Goal: Information Seeking & Learning: Check status

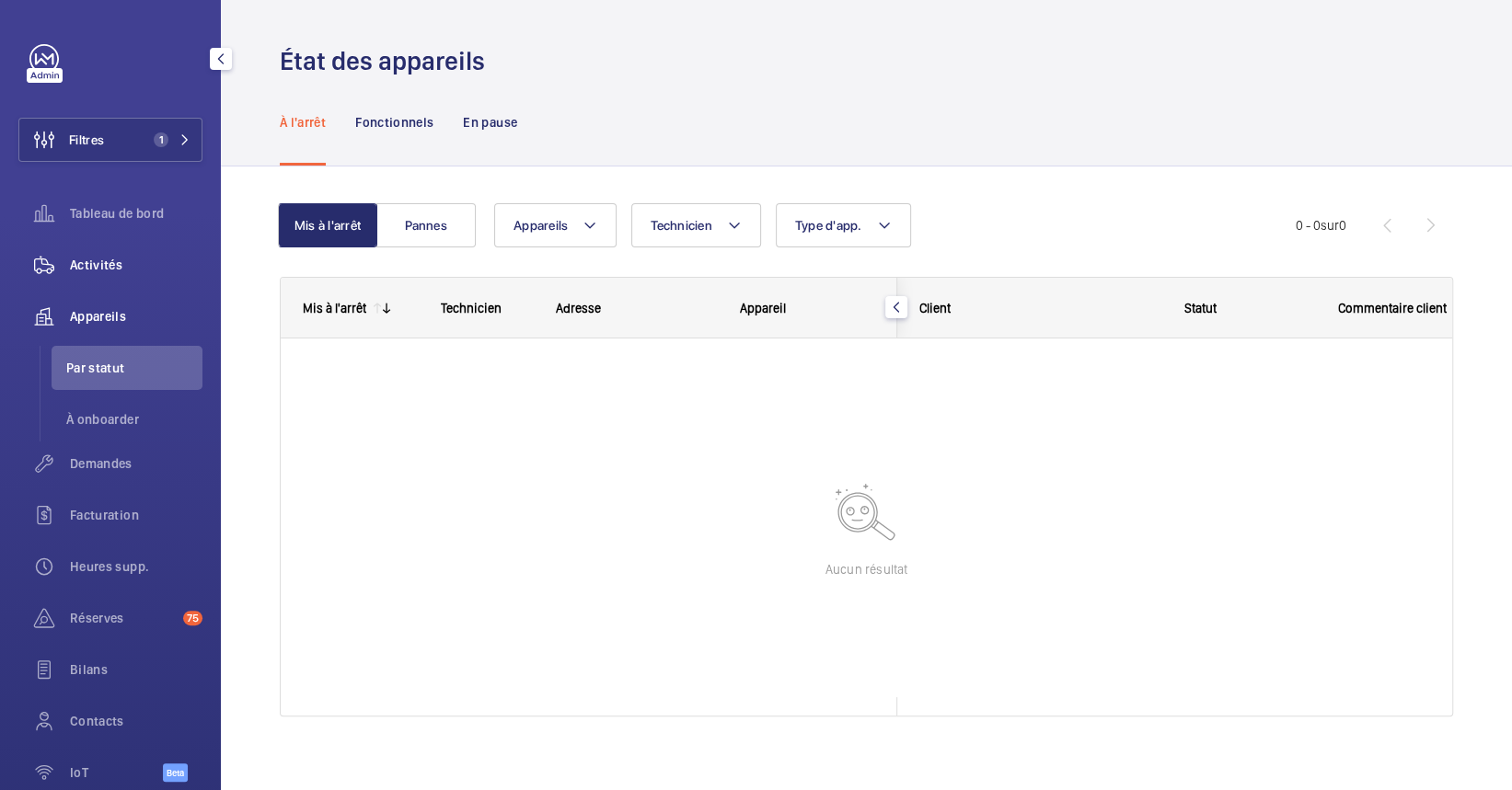
click at [80, 267] on span "Activités" at bounding box center [135, 265] width 132 height 18
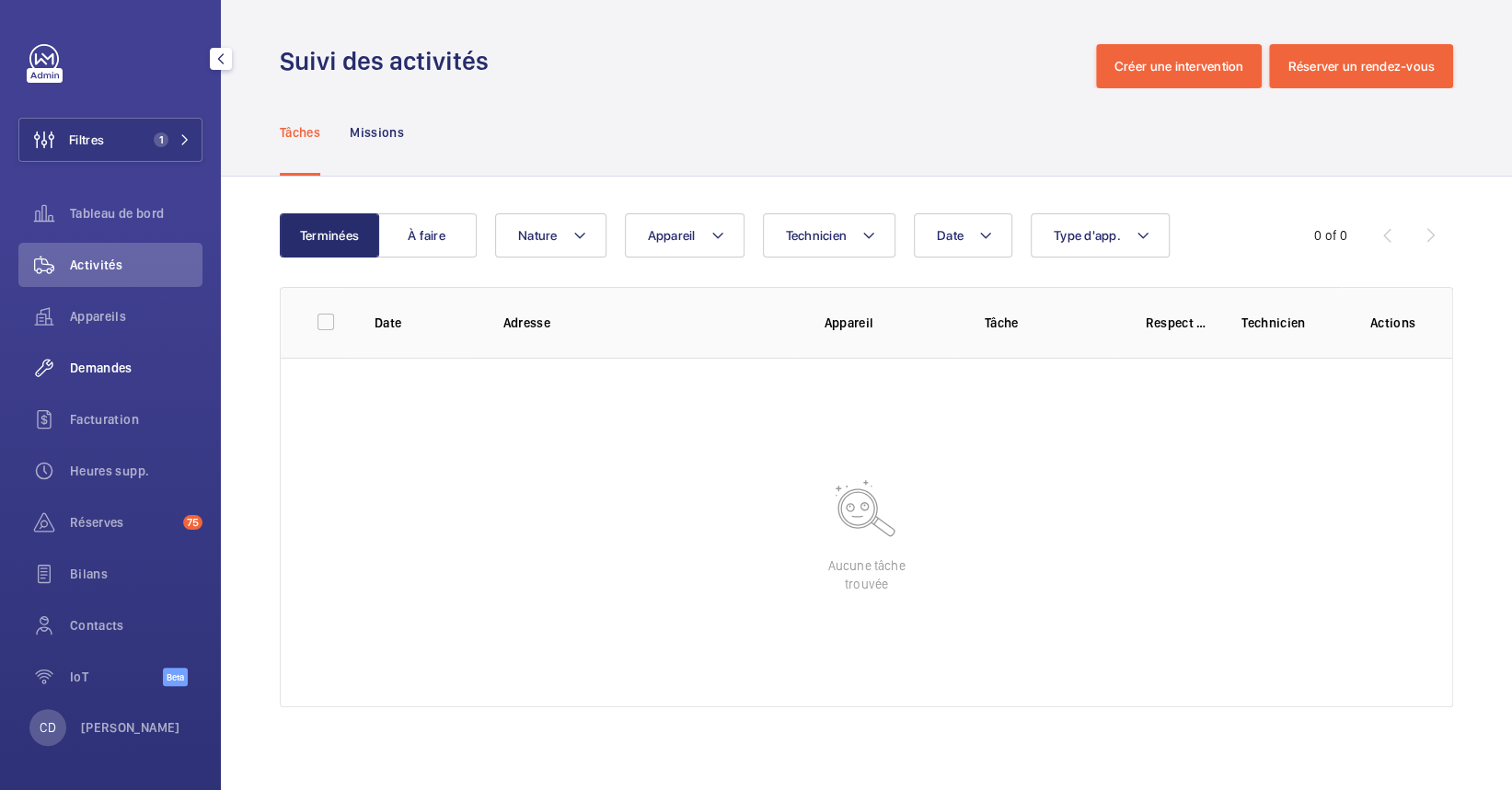
click at [99, 368] on span "Demandes" at bounding box center [135, 367] width 132 height 18
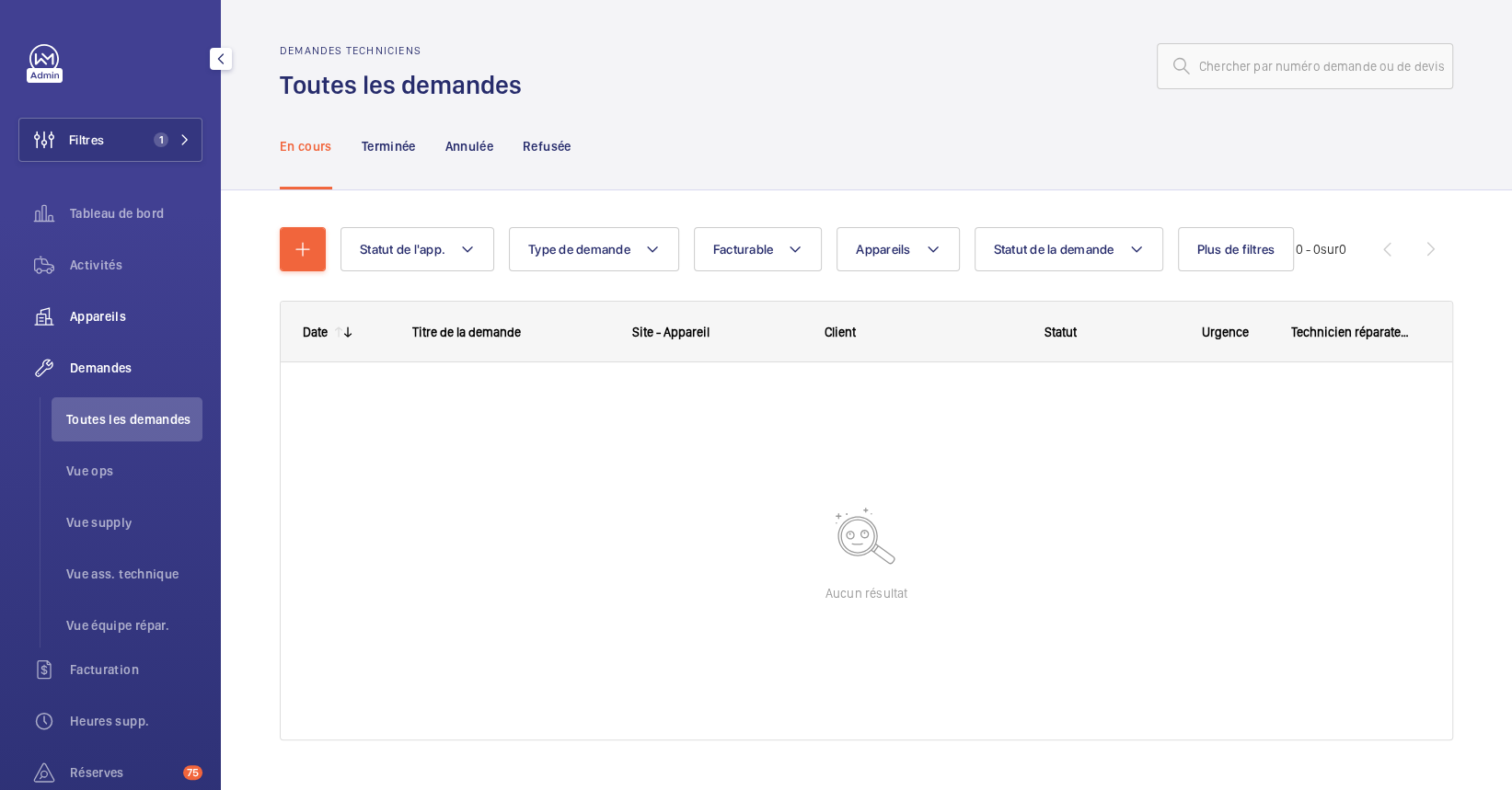
drag, startPoint x: 97, startPoint y: 306, endPoint x: 90, endPoint y: 314, distance: 10.6
click at [92, 313] on span "Appareils" at bounding box center [135, 316] width 132 height 18
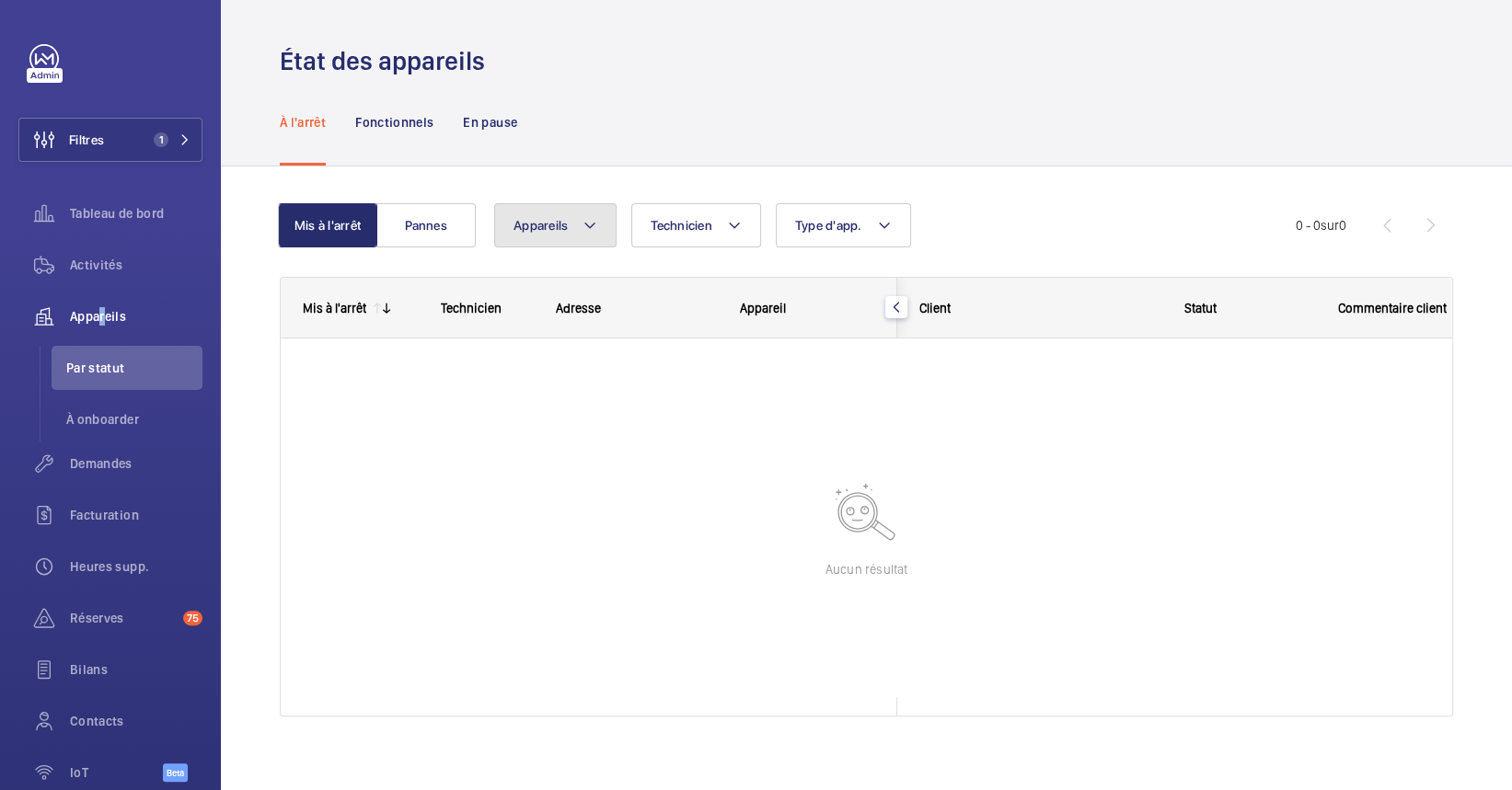
drag, startPoint x: 550, startPoint y: 233, endPoint x: 556, endPoint y: 252, distance: 19.9
click at [544, 238] on button "Appareils" at bounding box center [555, 226] width 123 height 44
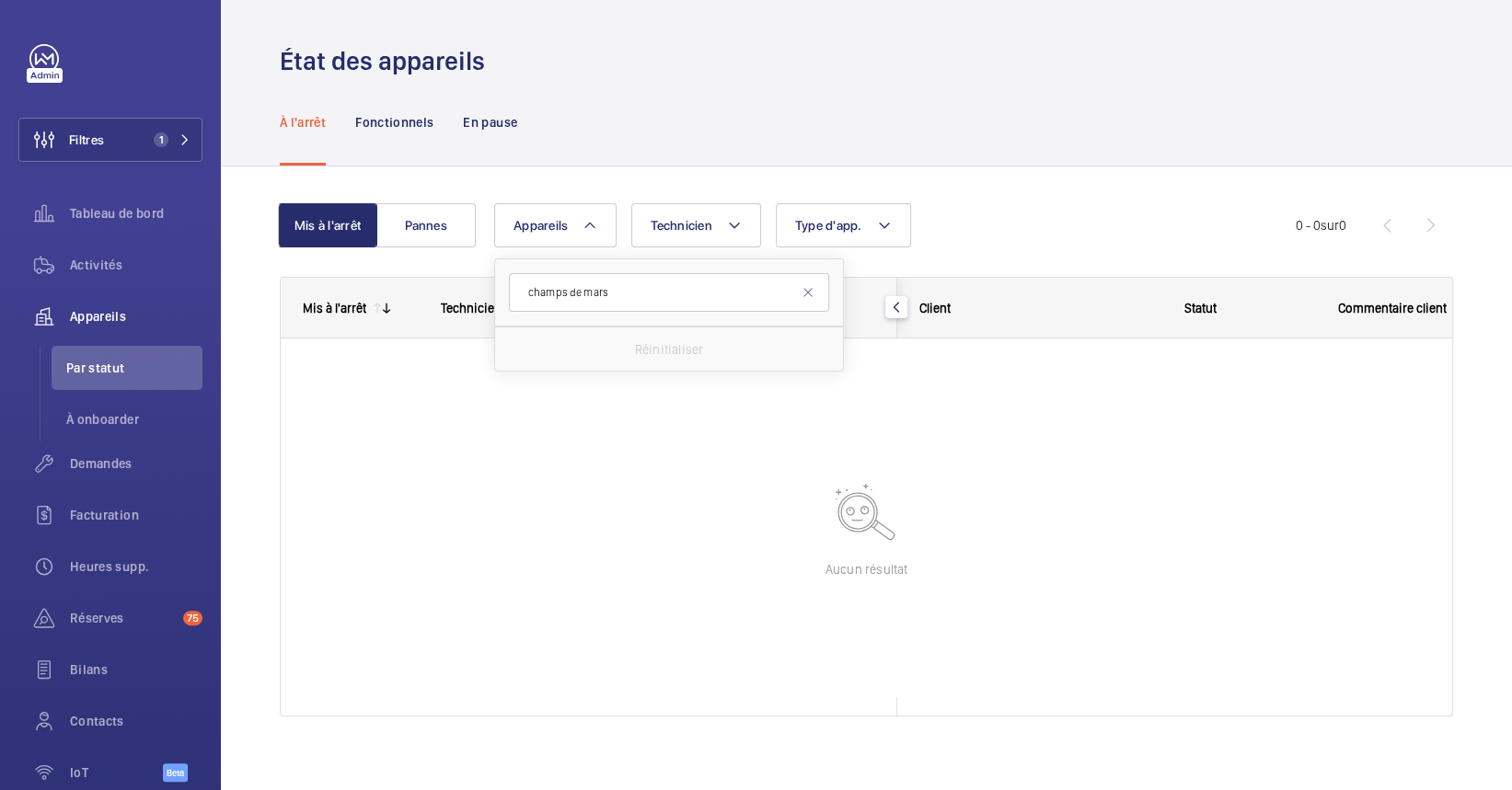
click at [663, 299] on input "champs de mars" at bounding box center [668, 292] width 320 height 39
type input "champs de mars"
click at [151, 123] on button "Filtres 1" at bounding box center [109, 140] width 184 height 44
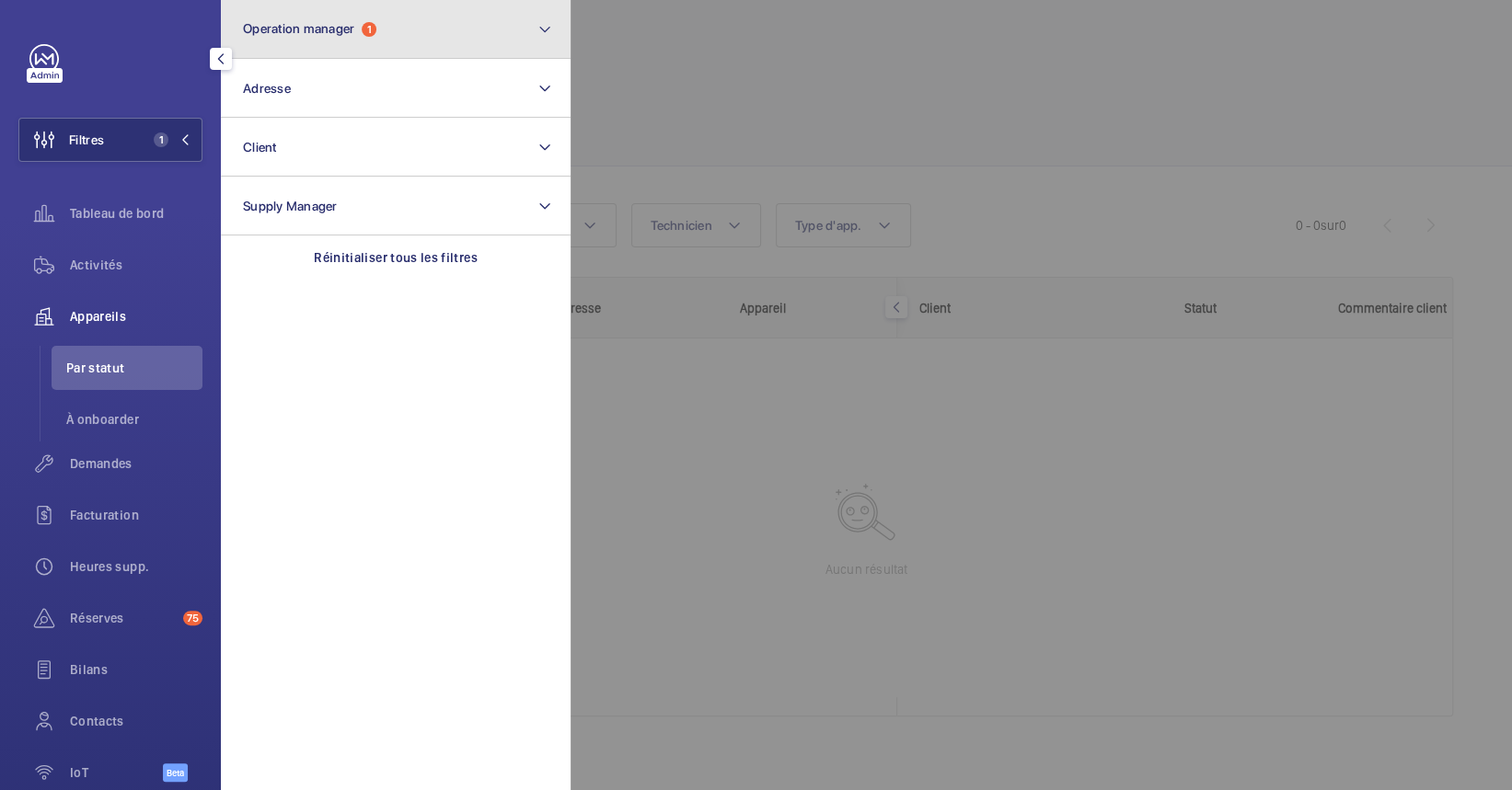
click at [316, 32] on span "Operation manager" at bounding box center [298, 28] width 111 height 14
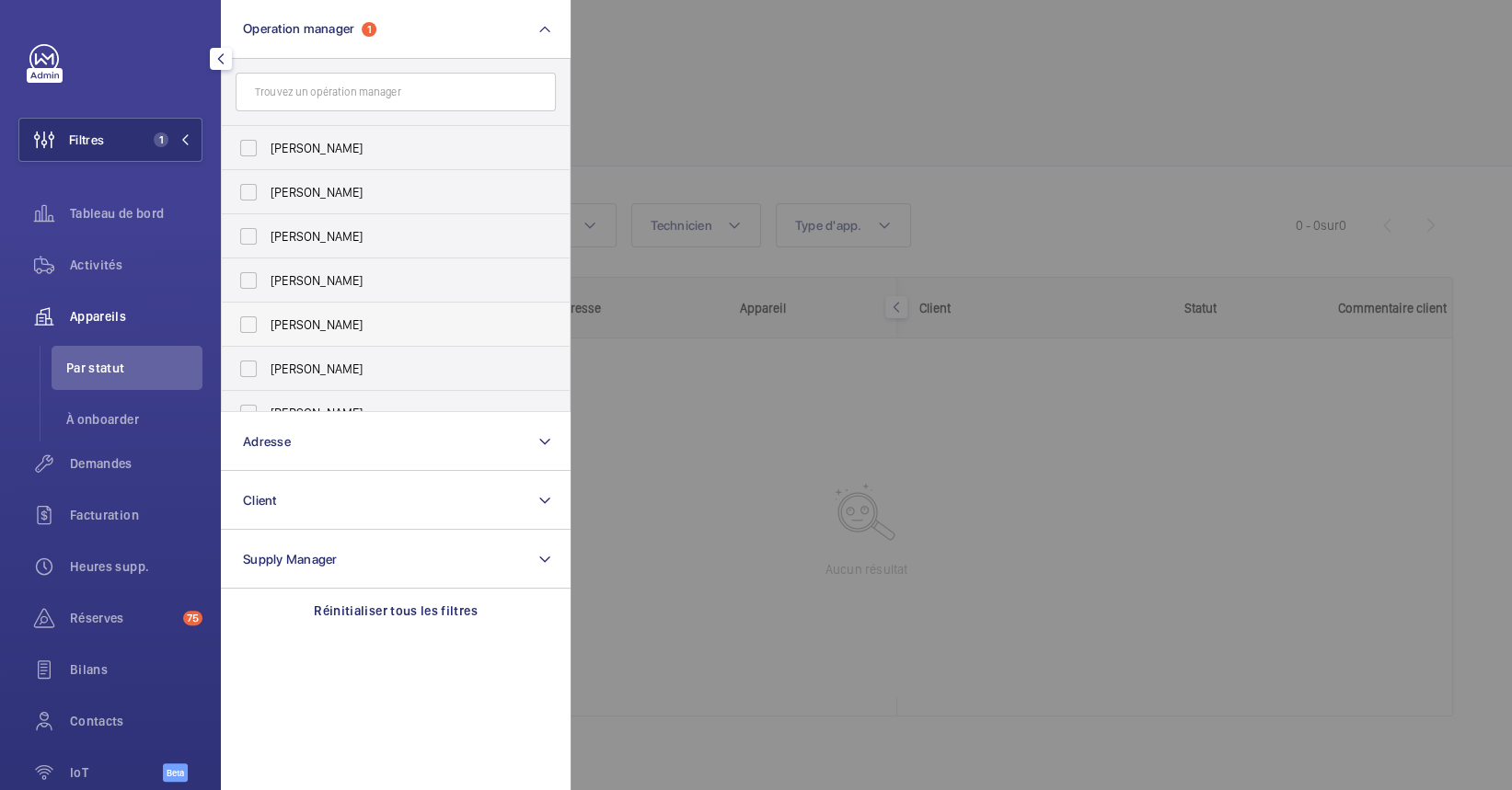
click at [320, 326] on span "[PERSON_NAME]" at bounding box center [397, 324] width 253 height 18
click at [267, 326] on input "[PERSON_NAME]" at bounding box center [249, 325] width 37 height 37
checkbox input "true"
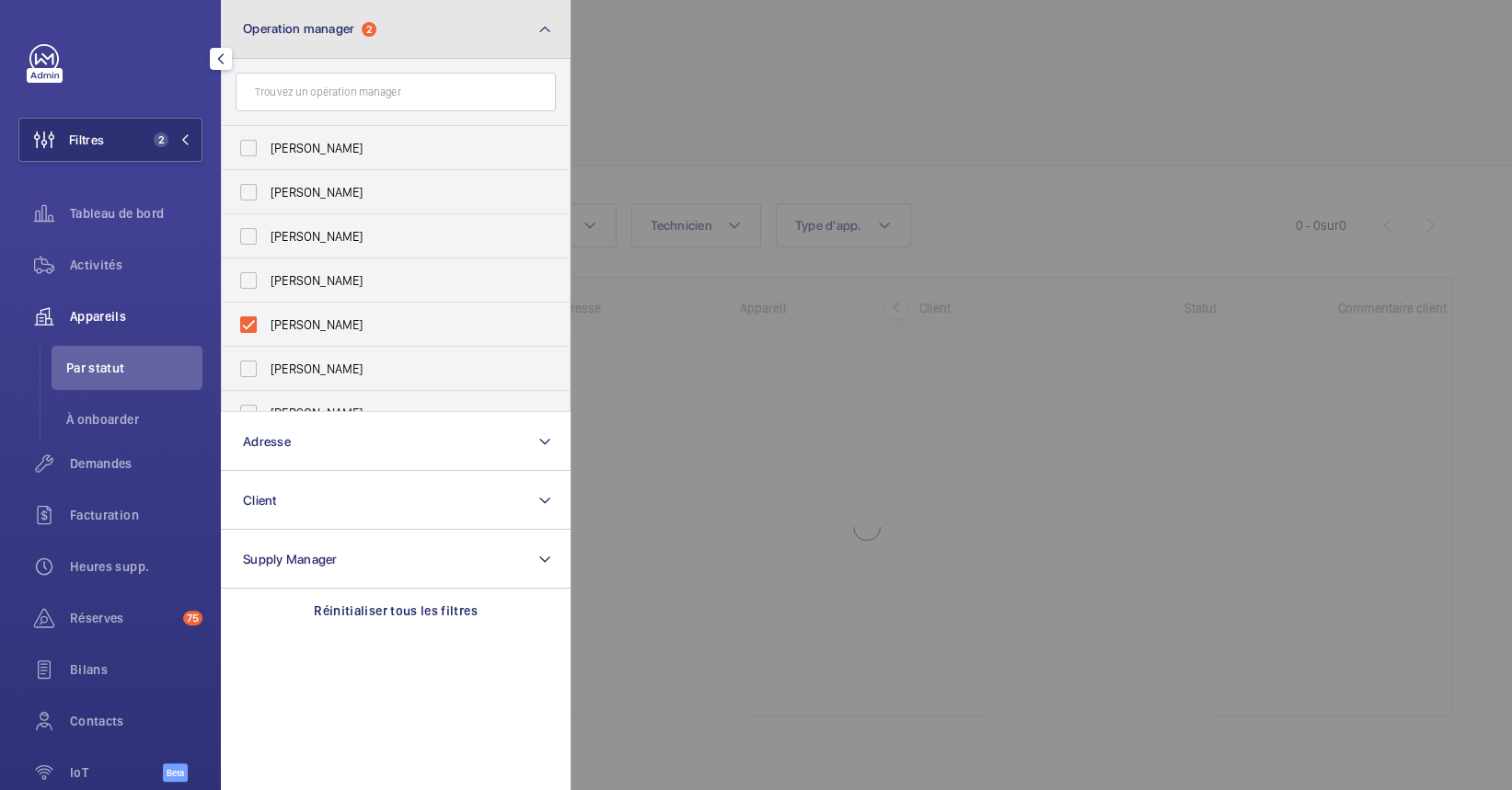
click at [398, 28] on button "Operation manager 2" at bounding box center [395, 30] width 349 height 59
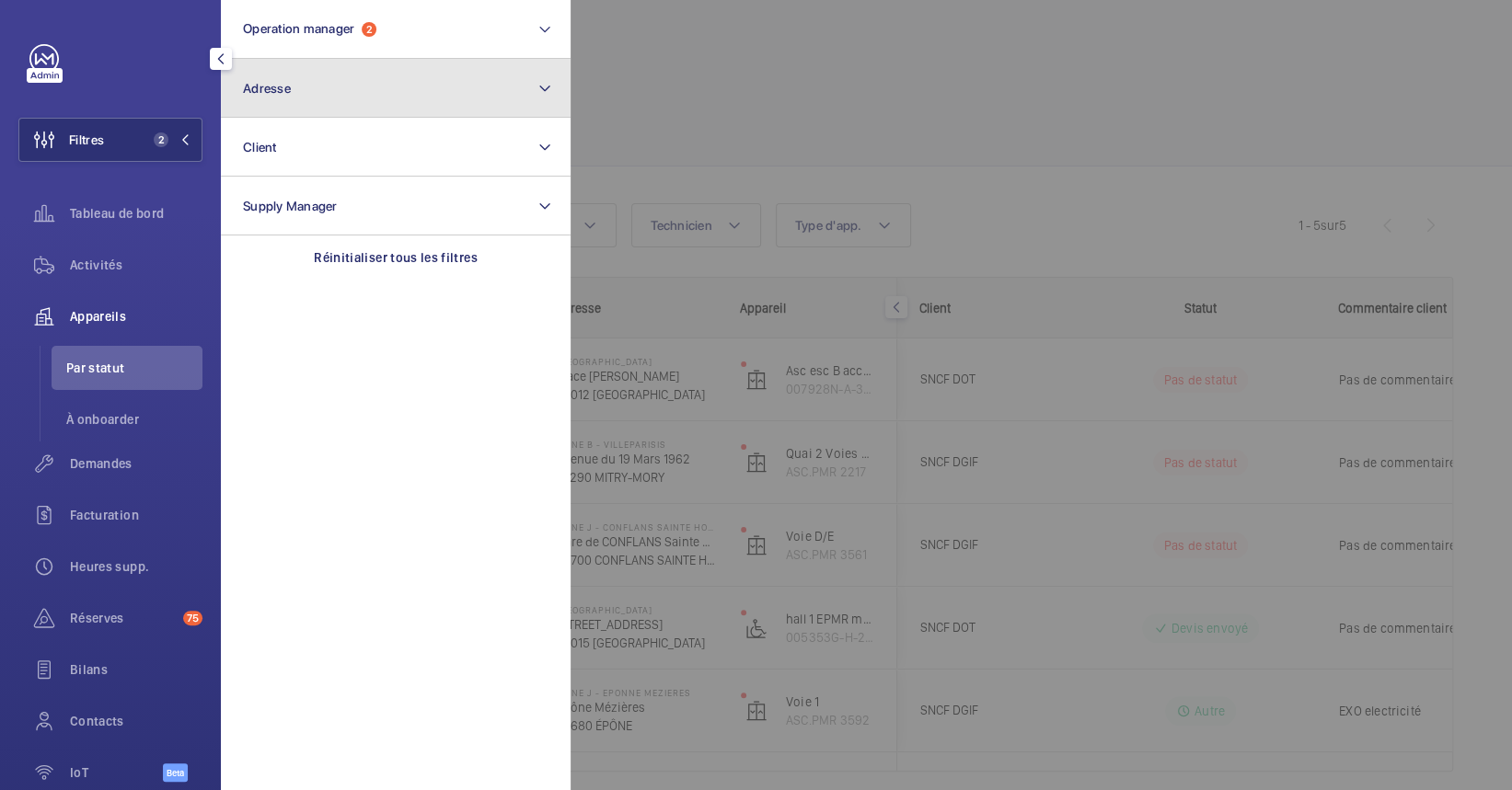
click at [415, 101] on button "Adresse" at bounding box center [395, 89] width 349 height 59
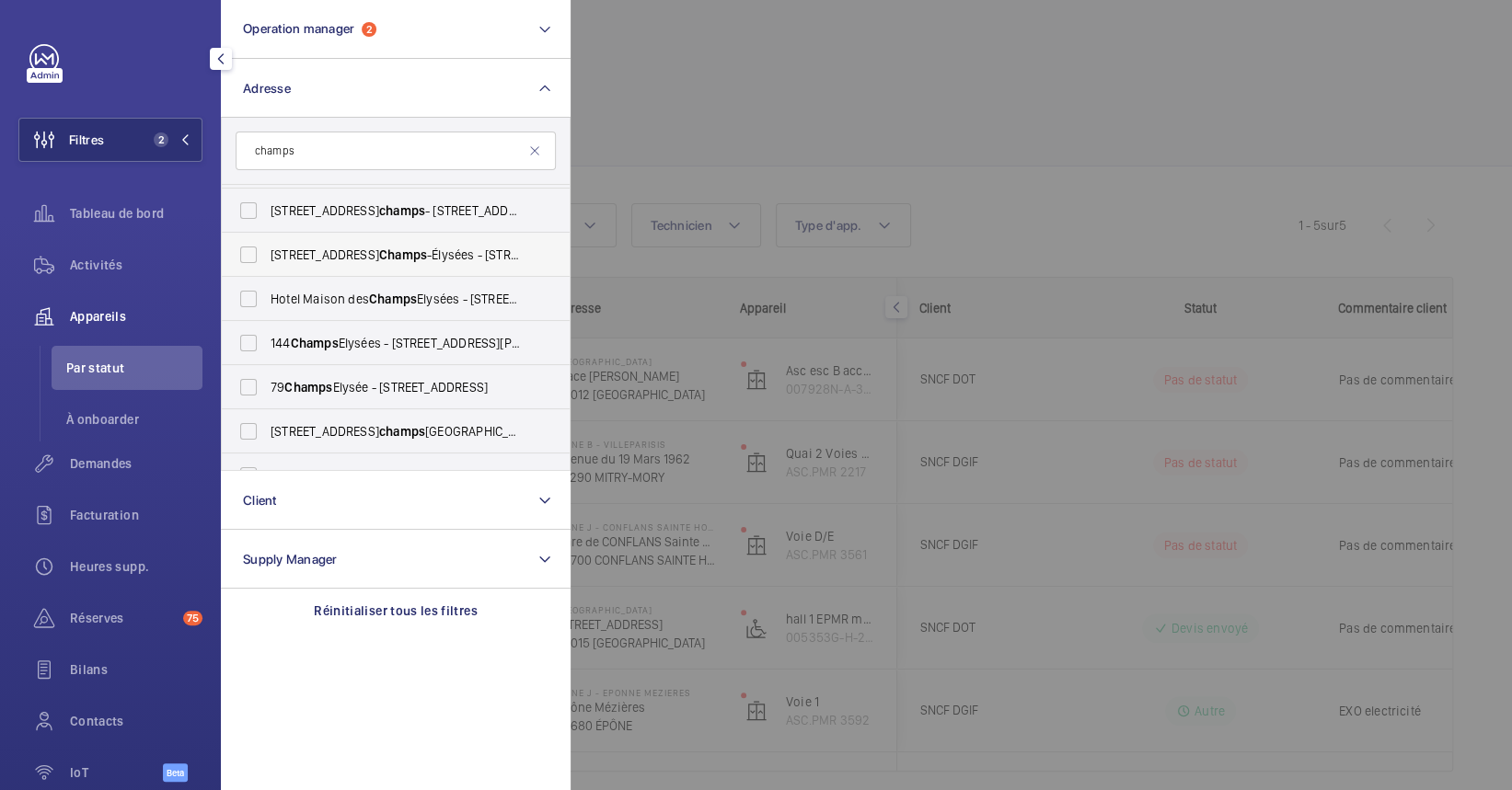
scroll to position [123, 0]
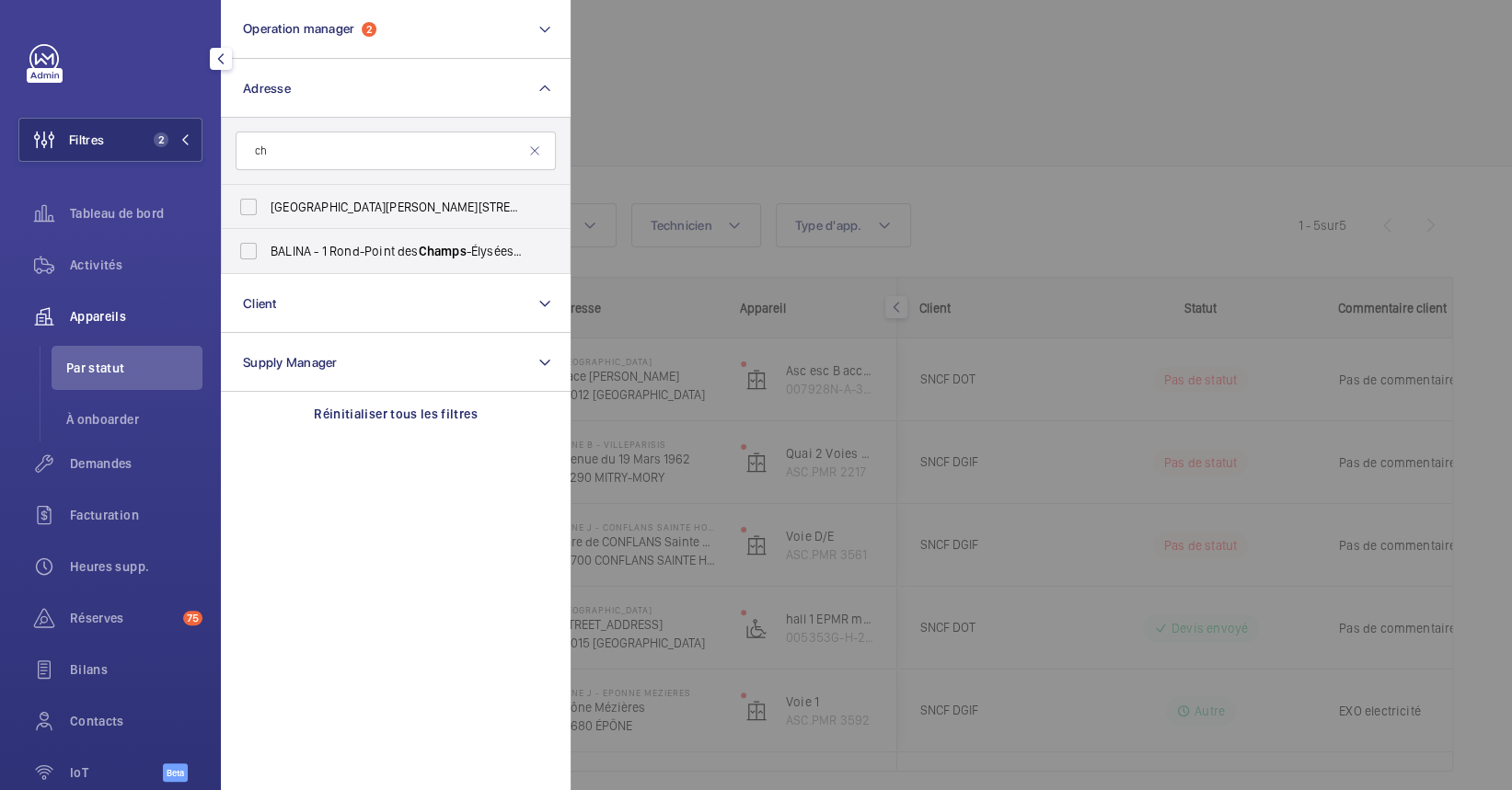
type input "c"
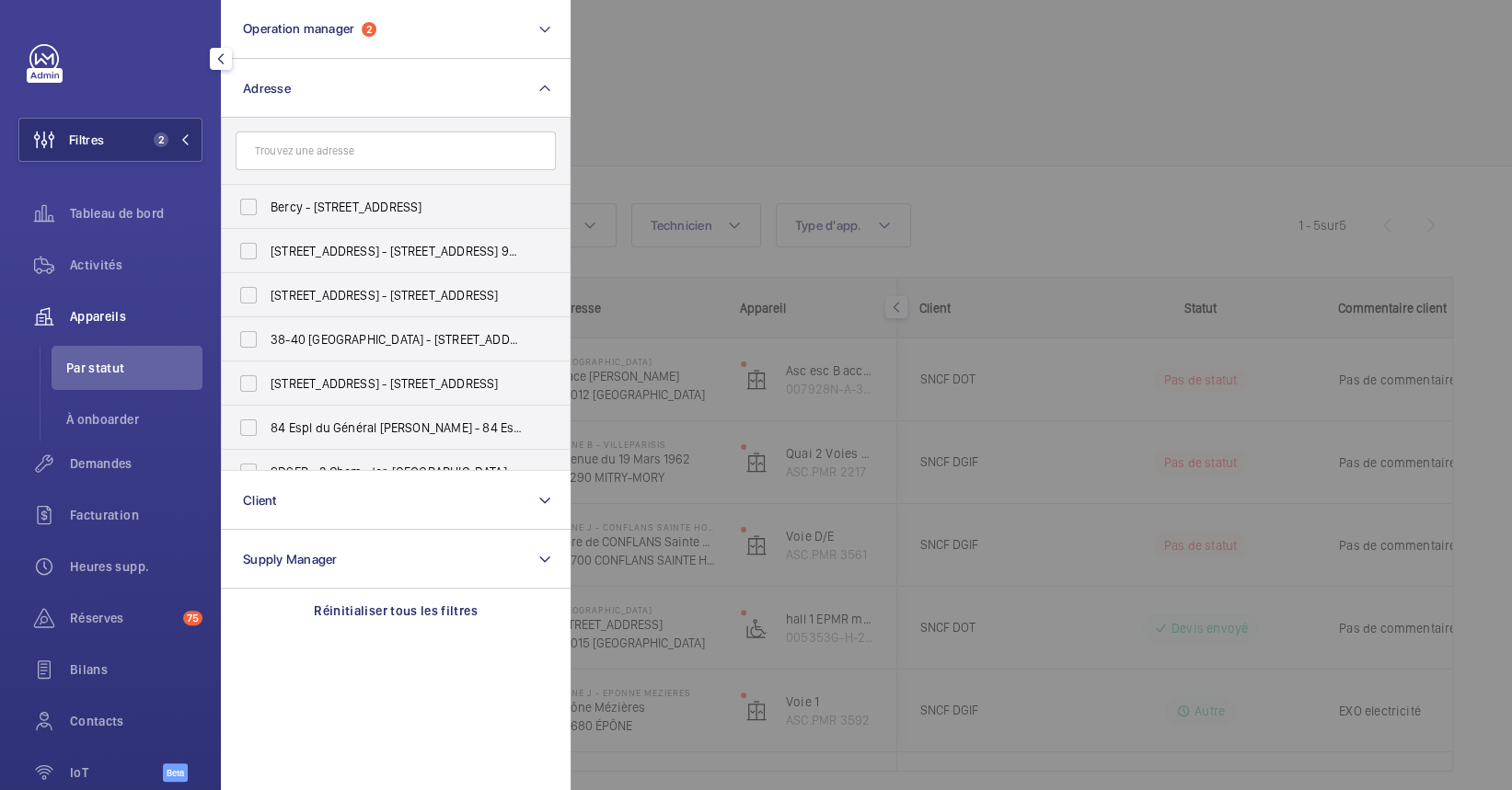
click at [1215, 211] on div at bounding box center [1326, 395] width 1512 height 790
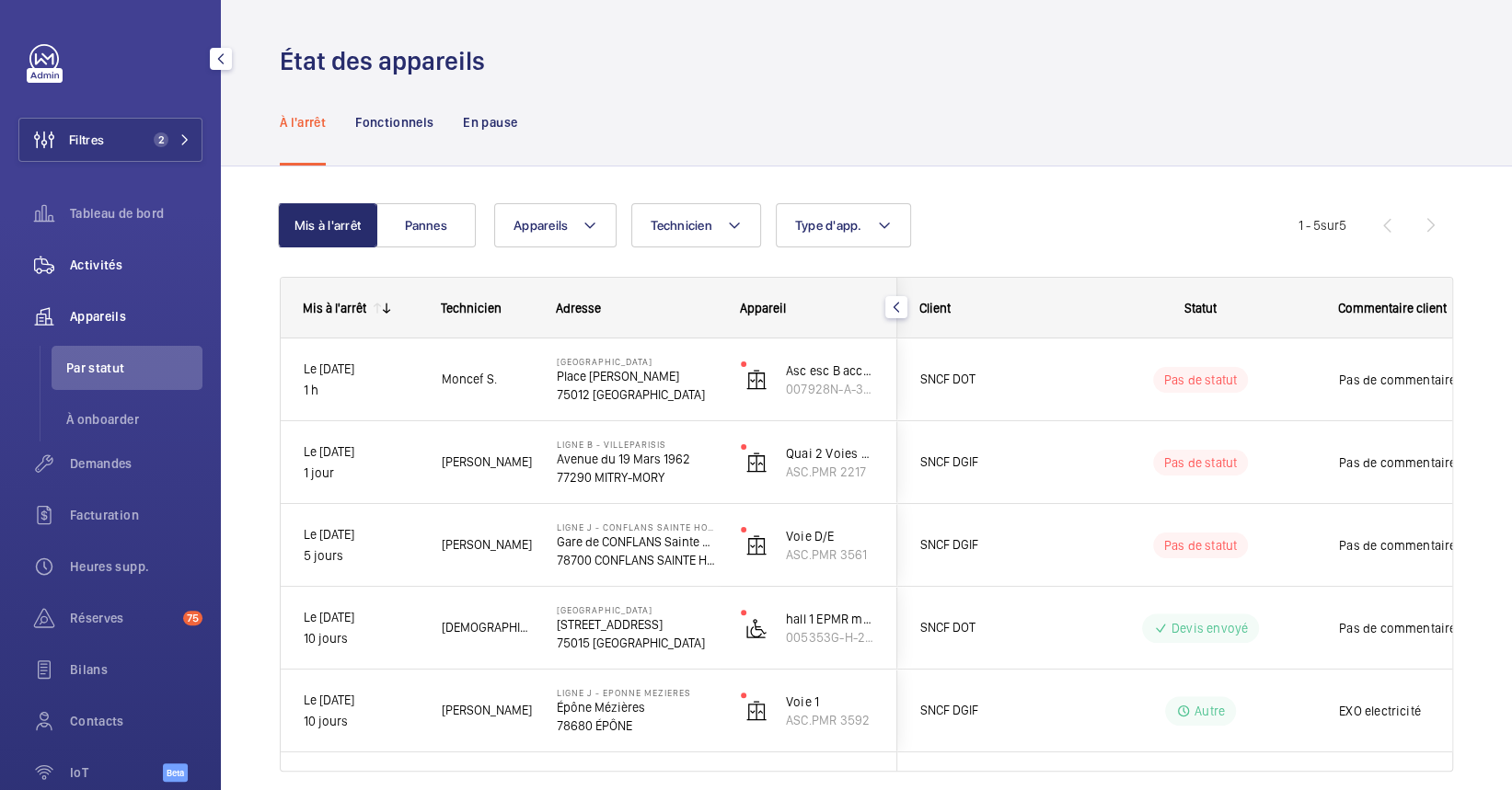
click at [104, 282] on div "Activités" at bounding box center [109, 265] width 184 height 44
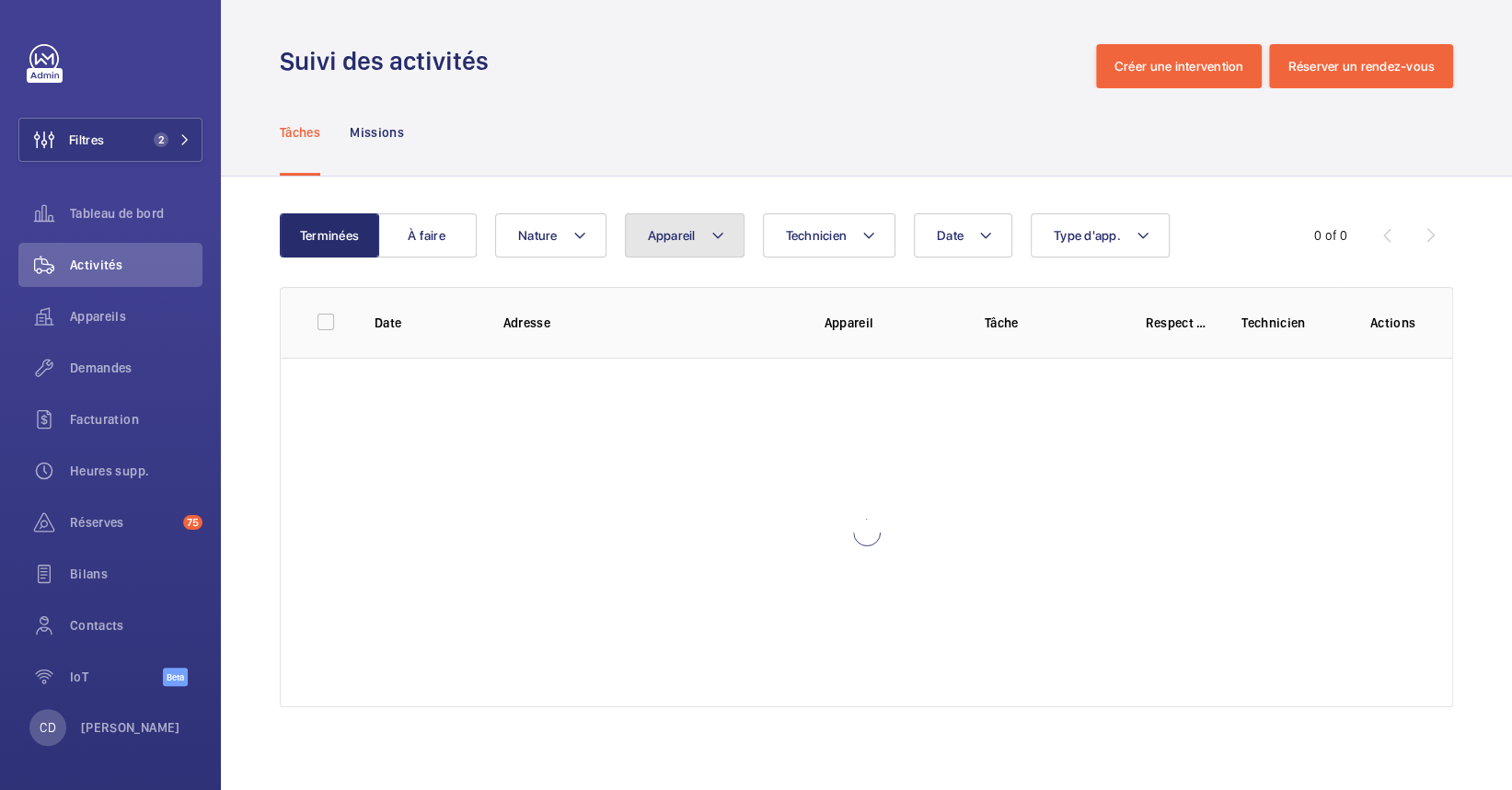
click at [708, 247] on button "Appareil" at bounding box center [685, 235] width 120 height 44
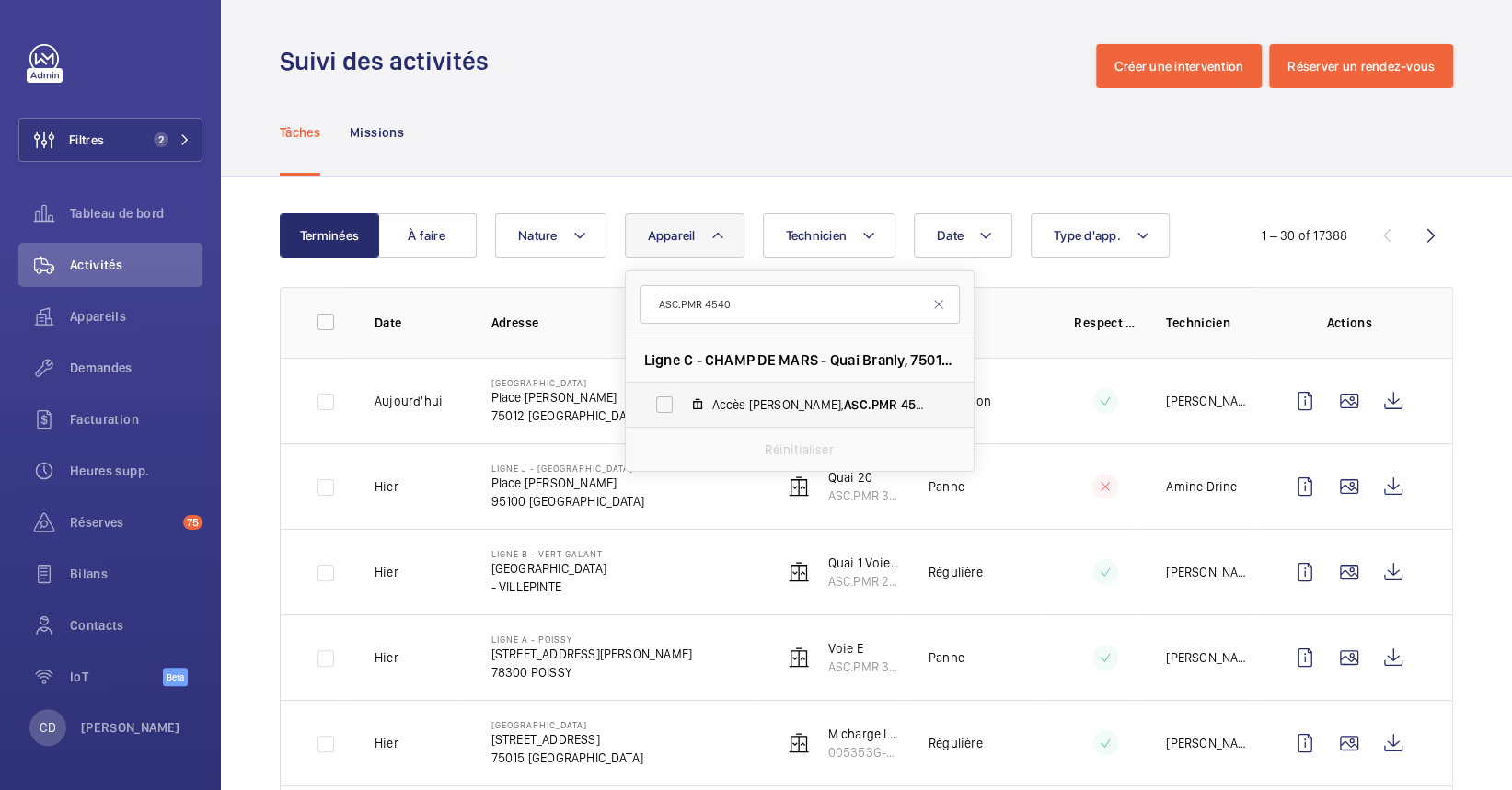
type input "ASC.PMR 4540"
click at [754, 411] on span "Accès Suffren, ASC.PMR 4540" at bounding box center [819, 405] width 213 height 18
click at [683, 411] on input "Accès Suffren, ASC.PMR 4540" at bounding box center [664, 405] width 37 height 37
checkbox input "true"
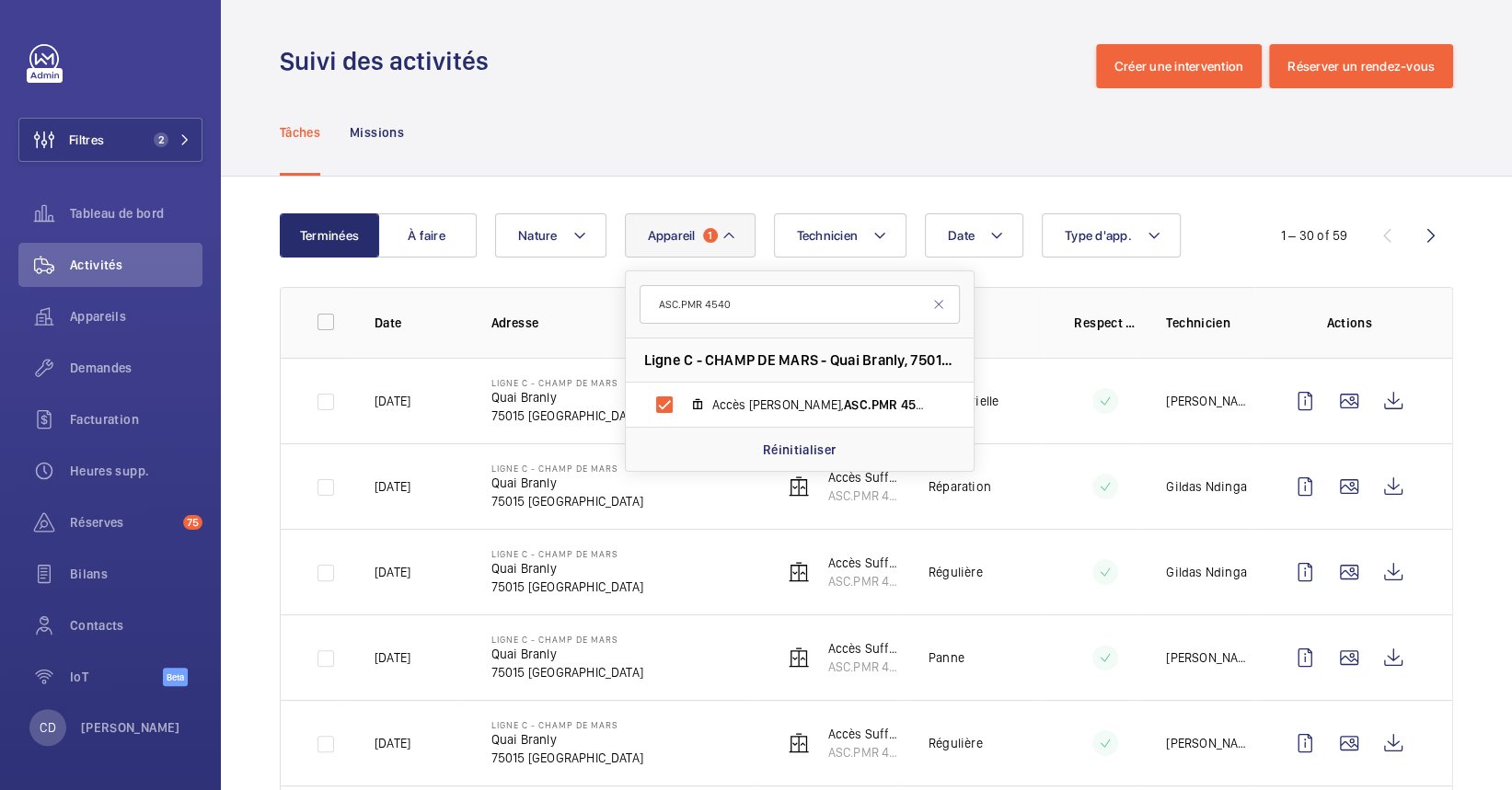
click at [730, 5] on wm-front-admin-header "Suivi des activités Créer une intervention Réserver un rendez-vous" at bounding box center [866, 44] width 1291 height 89
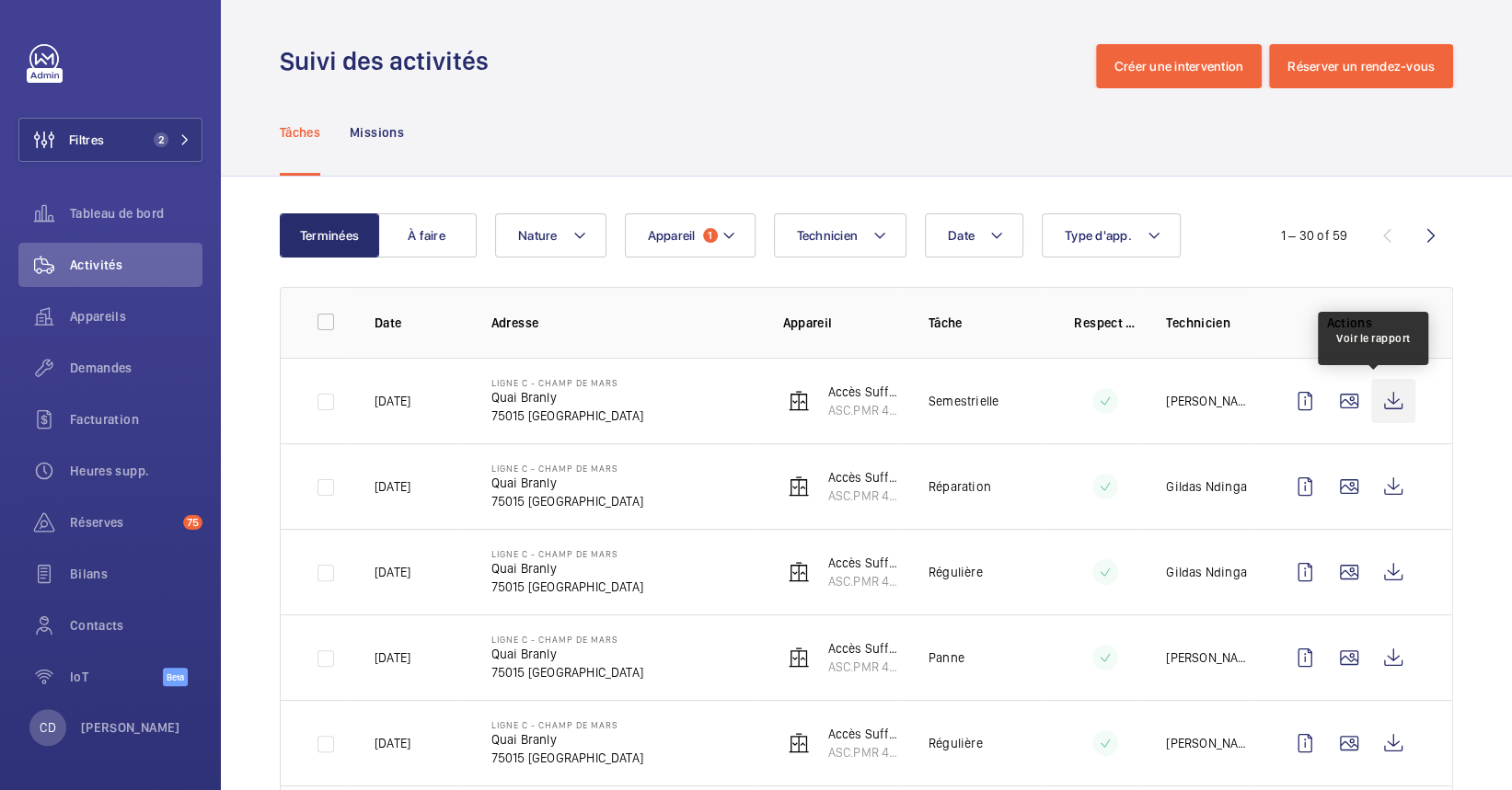
click at [1371, 410] on wm-front-icon-button at bounding box center [1393, 401] width 44 height 44
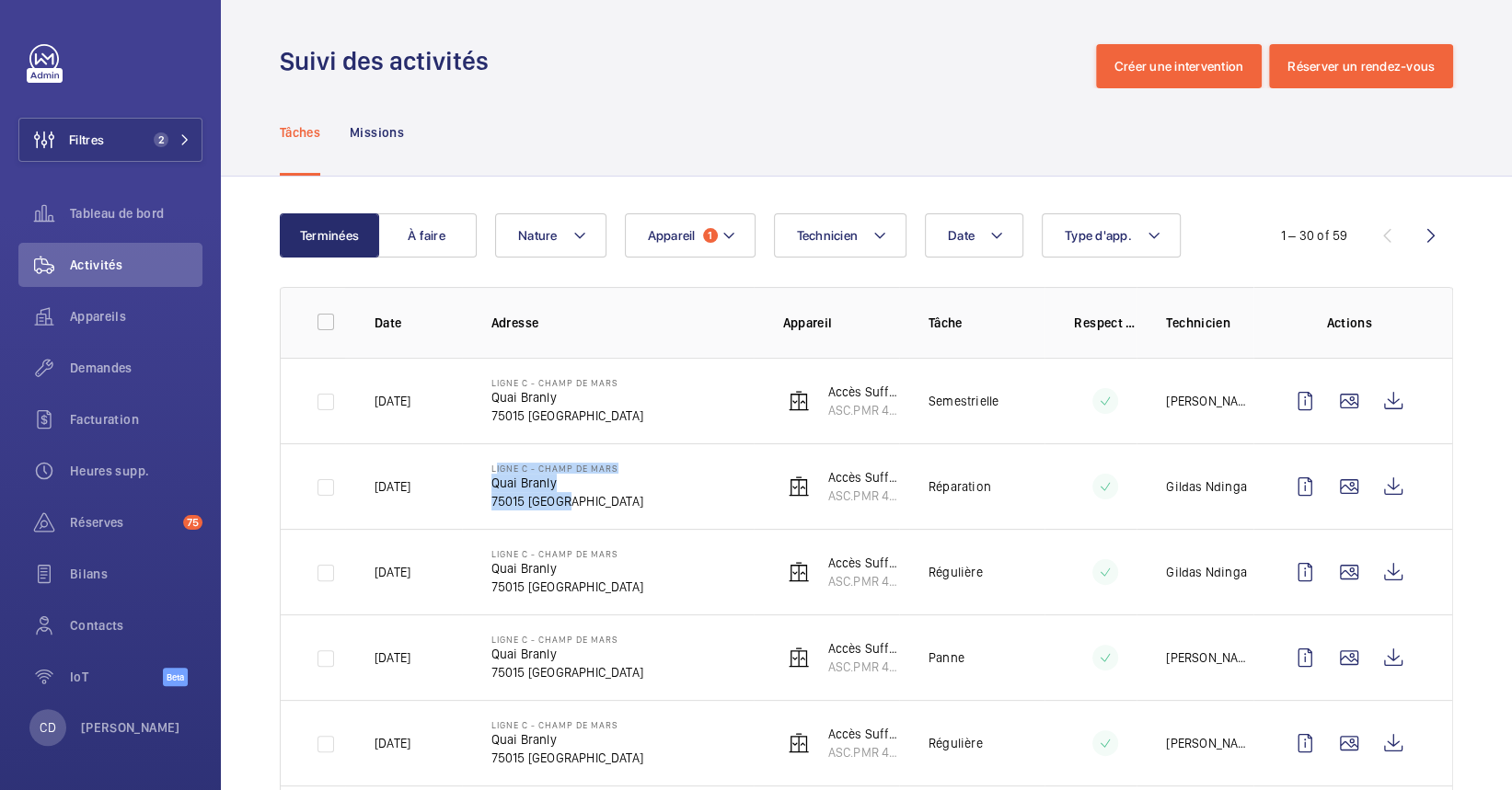
drag, startPoint x: 473, startPoint y: 461, endPoint x: 594, endPoint y: 516, distance: 132.9
click at [594, 516] on td "Ligne C - CHAMP DE MARS Quai Branly 75015 PARIS" at bounding box center [607, 486] width 291 height 86
copy div "Ligne C - CHAMP DE MARS Quai Branly 75015 PARIS"
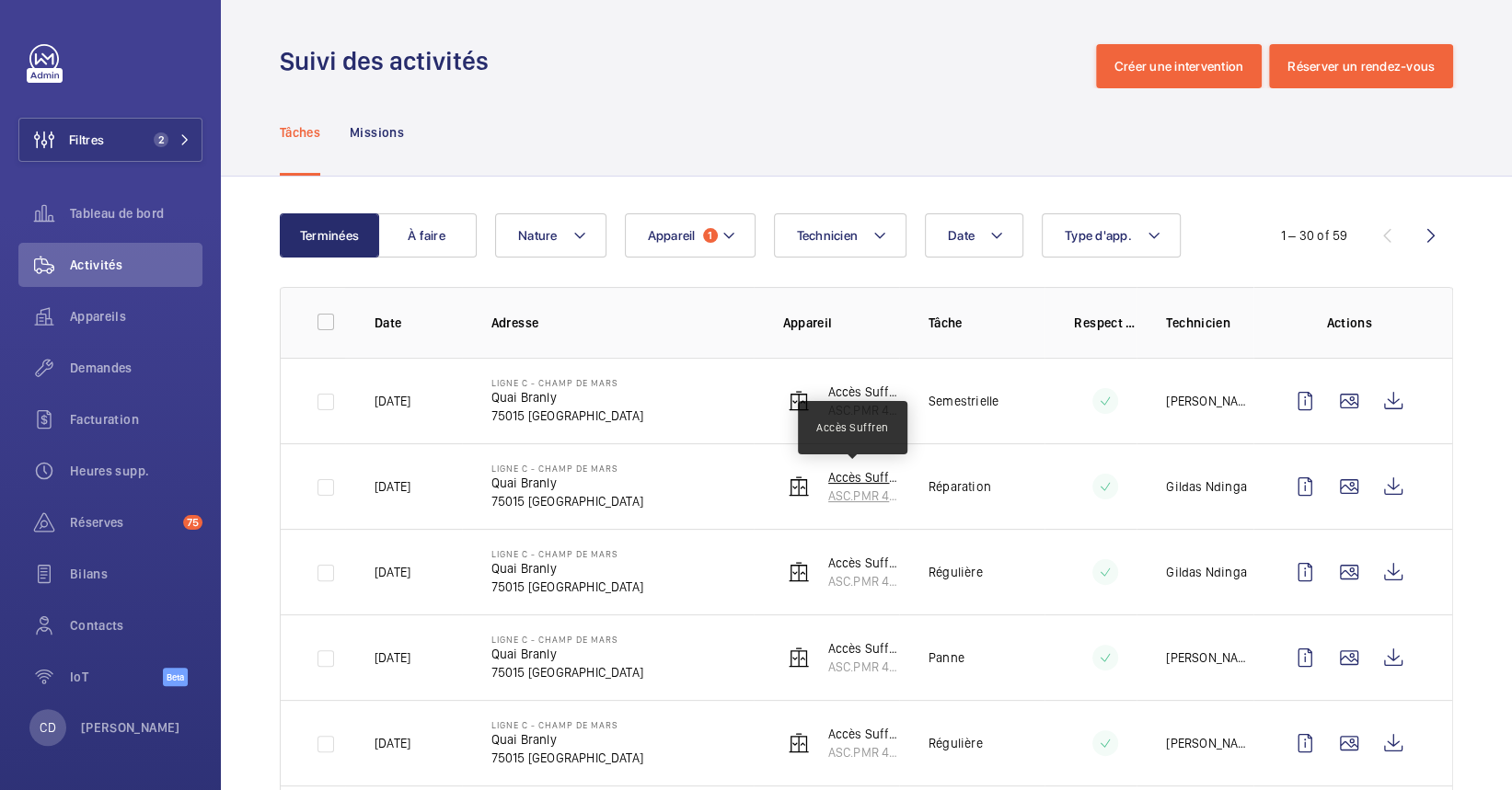
click at [844, 478] on p "Accès Suffren" at bounding box center [864, 477] width 70 height 18
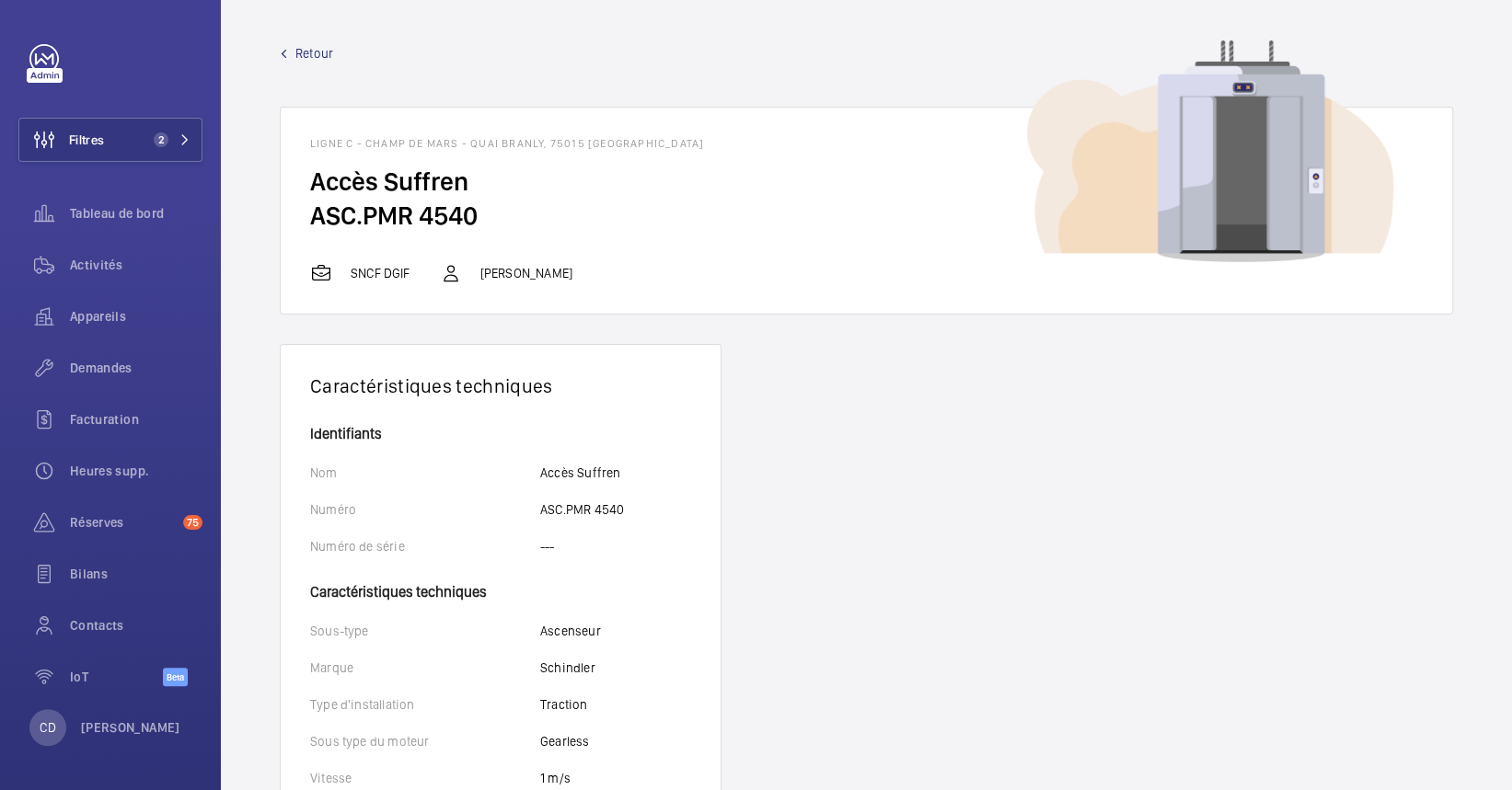
drag, startPoint x: 315, startPoint y: 172, endPoint x: 514, endPoint y: 241, distance: 210.6
click at [514, 241] on wm-front-card-body "Accès Suffren ASC.PMR 4540" at bounding box center [866, 213] width 1171 height 97
copy wm-front-card-body "Accès Suffren ASC.PMR 4540"
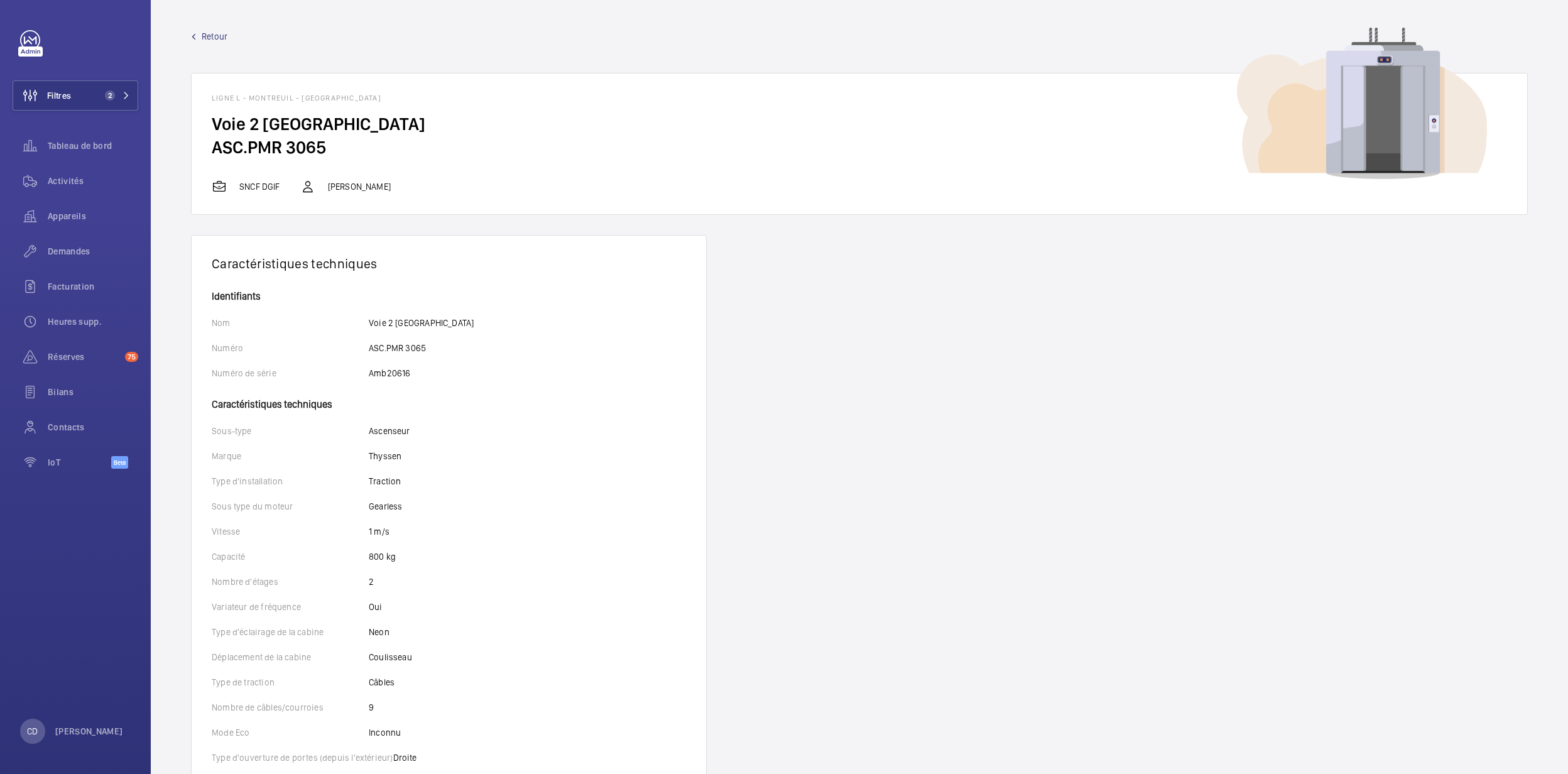
click at [320, 3] on wm-front-device-detail "Retour Ligne L - MONTREUIL - Rue de Bonne Aventure, 78000 VERSAILLES Voie 2 Par…" at bounding box center [859, 578] width 1417 height 1156
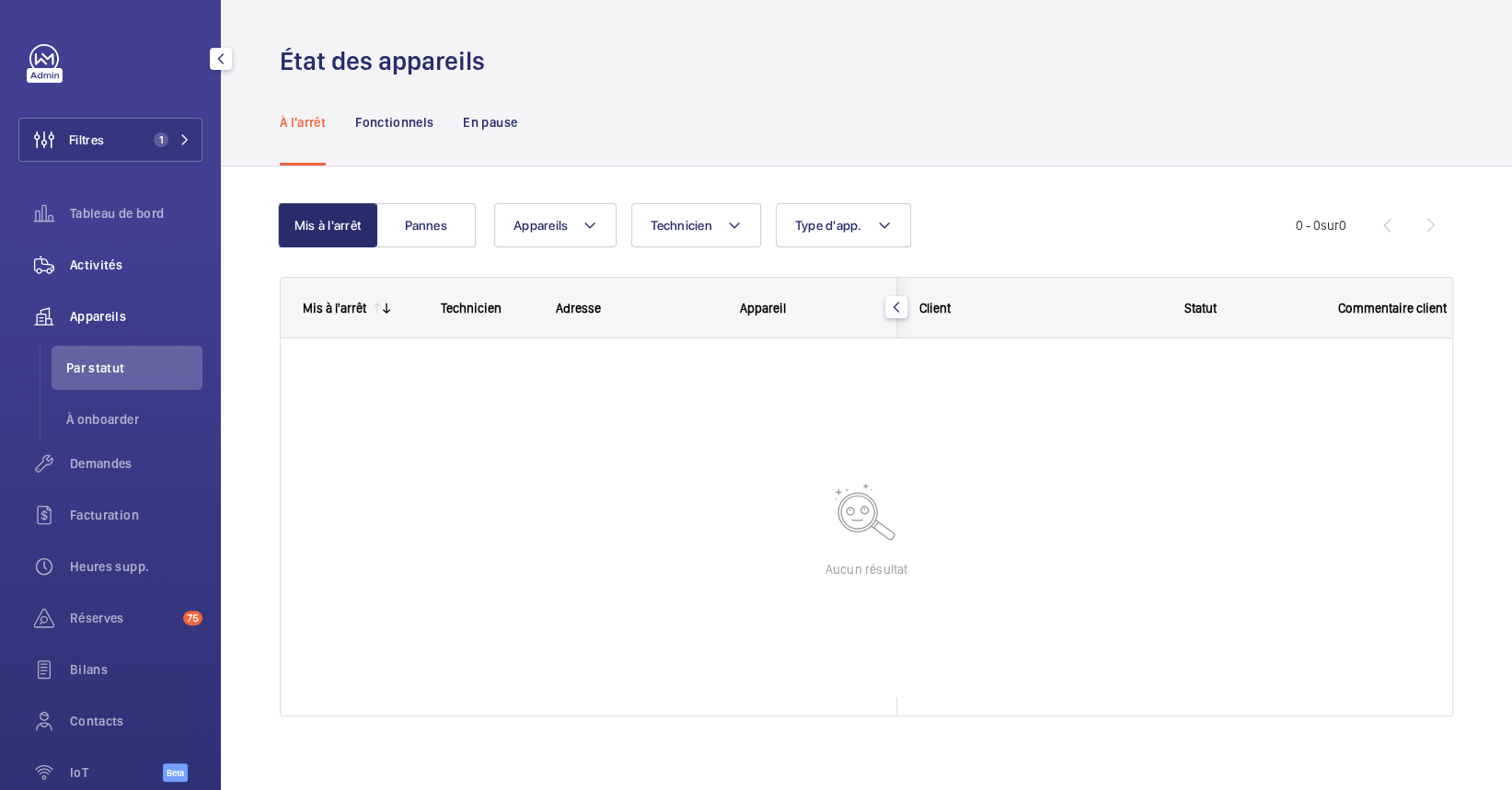
click at [107, 260] on span "Activités" at bounding box center [135, 265] width 132 height 18
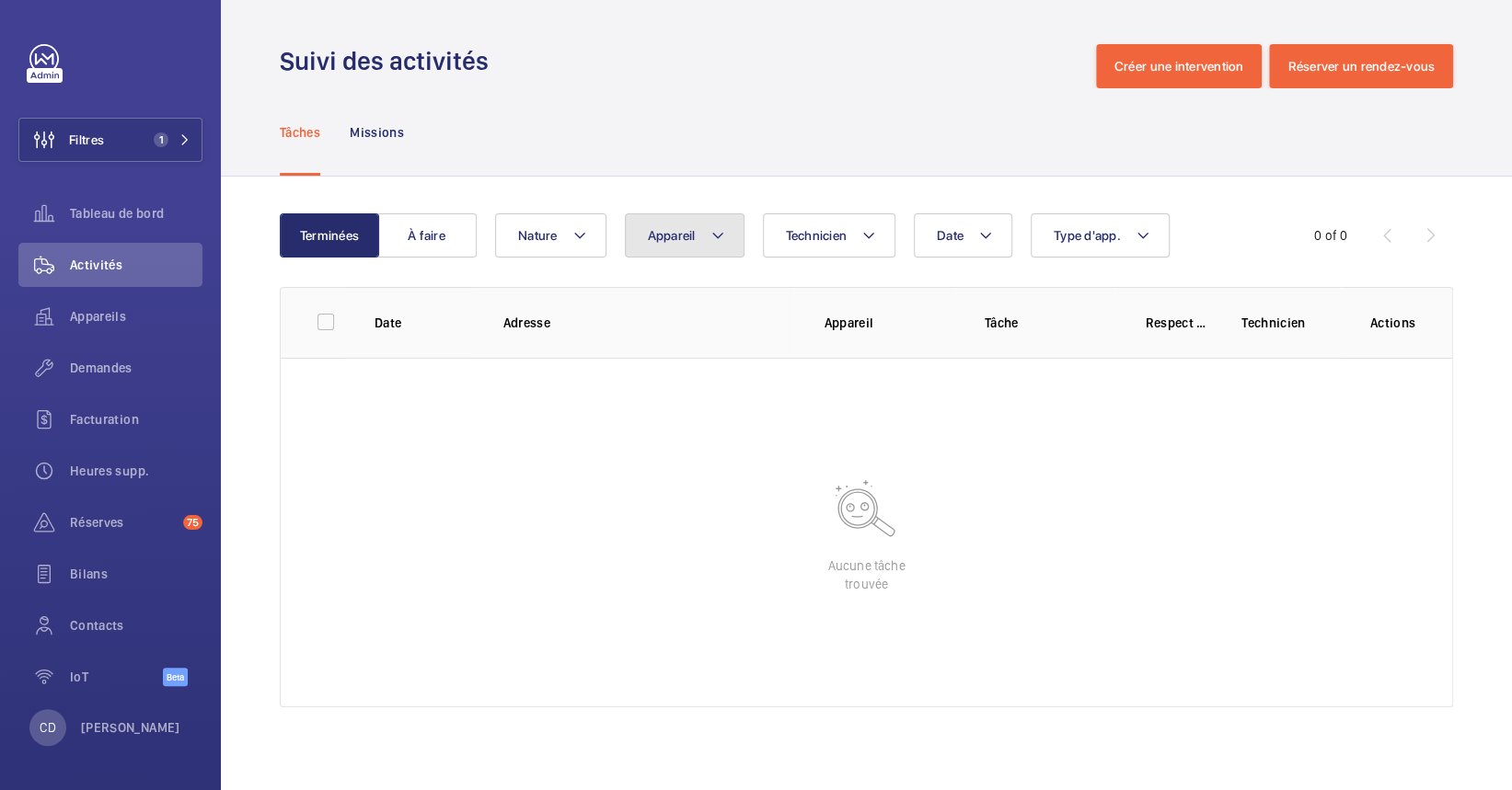
click at [706, 228] on button "Appareil" at bounding box center [685, 235] width 120 height 44
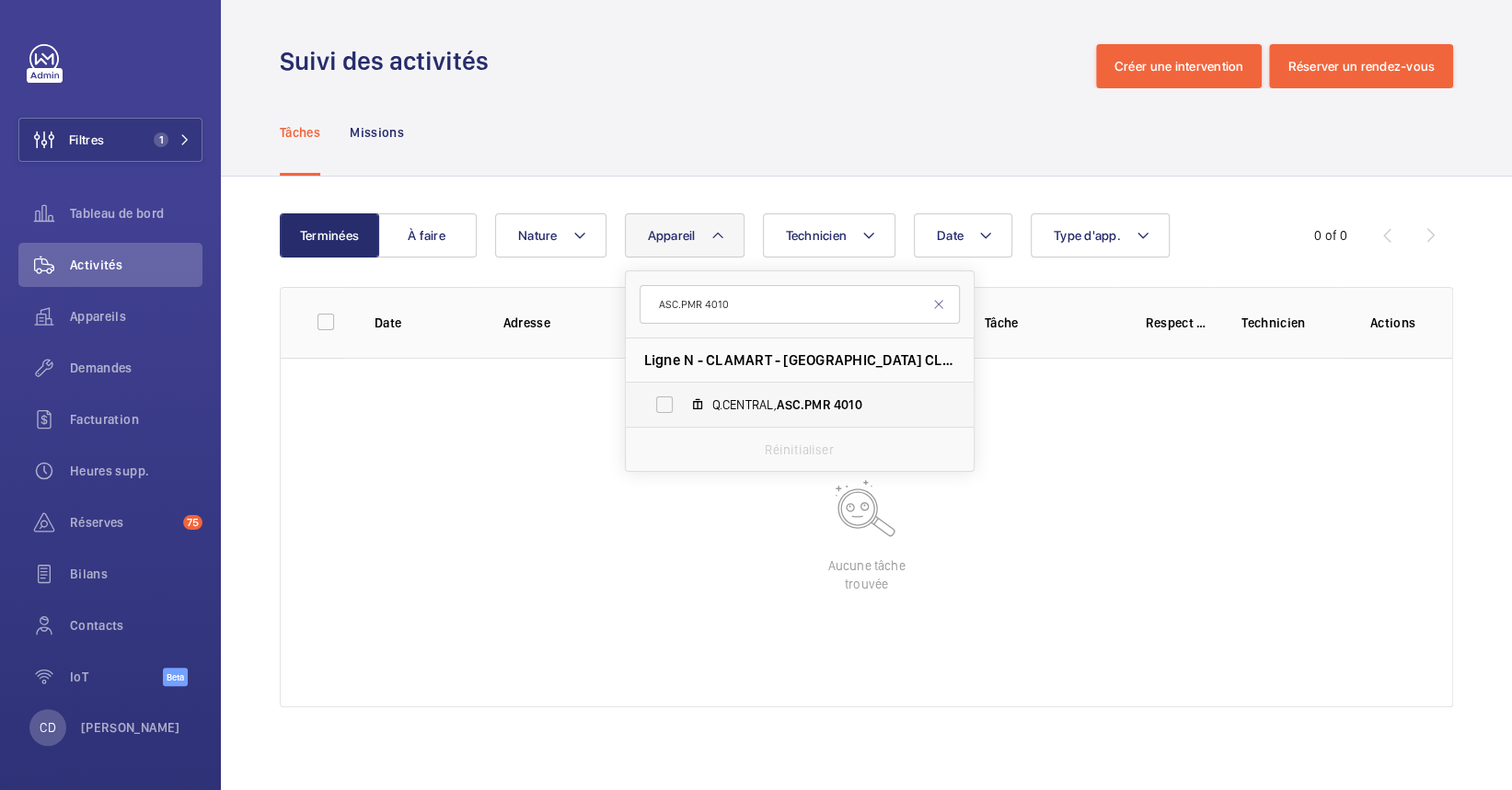
type input "ASC.PMR 4010"
click at [767, 397] on span "Q.CENTRAL, ASC.PMR 4010" at bounding box center [819, 405] width 213 height 18
click at [683, 397] on input "Q.CENTRAL, ASC.PMR 4010" at bounding box center [664, 405] width 37 height 37
checkbox input "true"
click at [109, 320] on span "Appareils" at bounding box center [135, 316] width 132 height 18
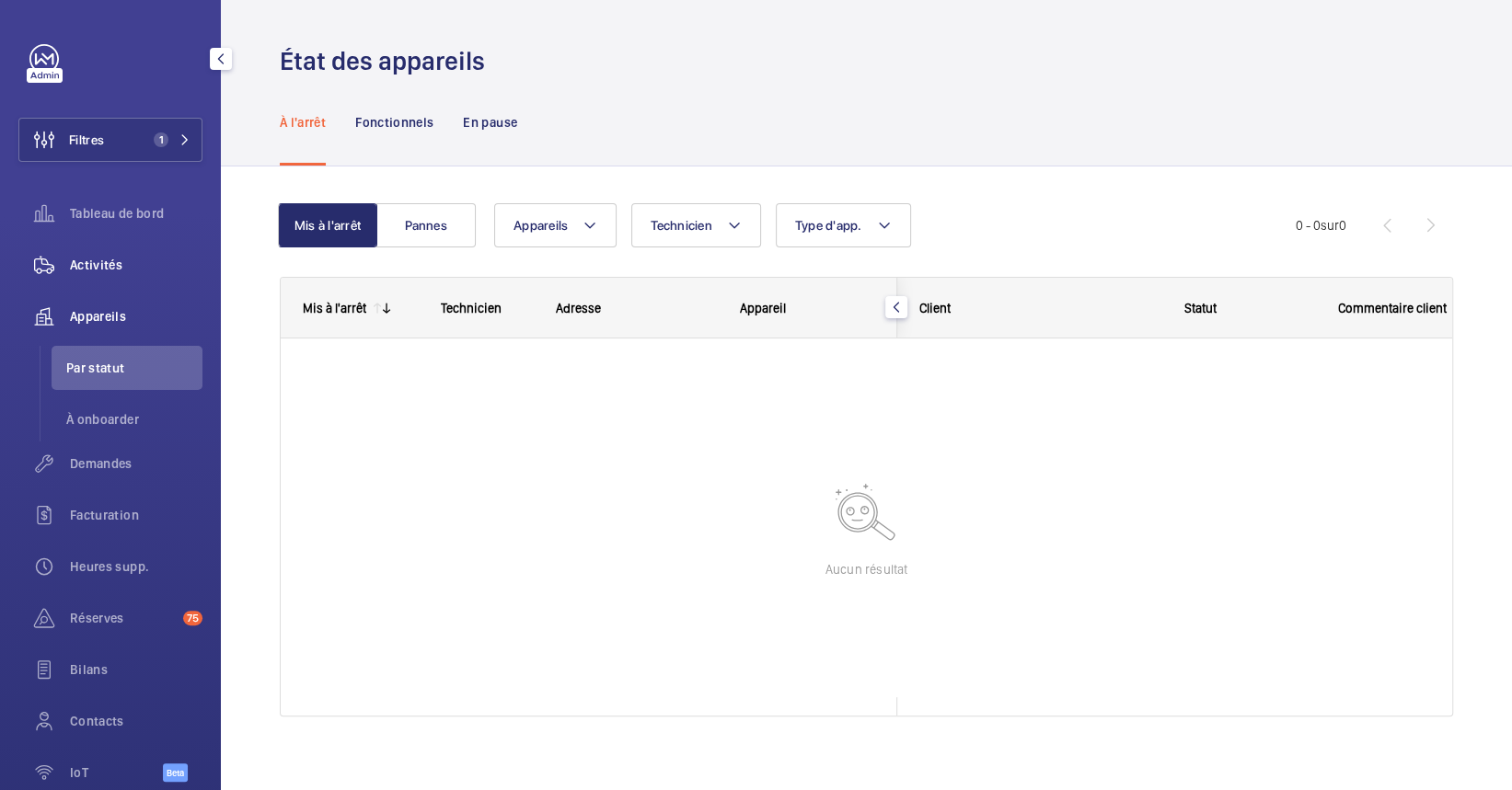
click at [95, 274] on div "Activités" at bounding box center [109, 265] width 184 height 44
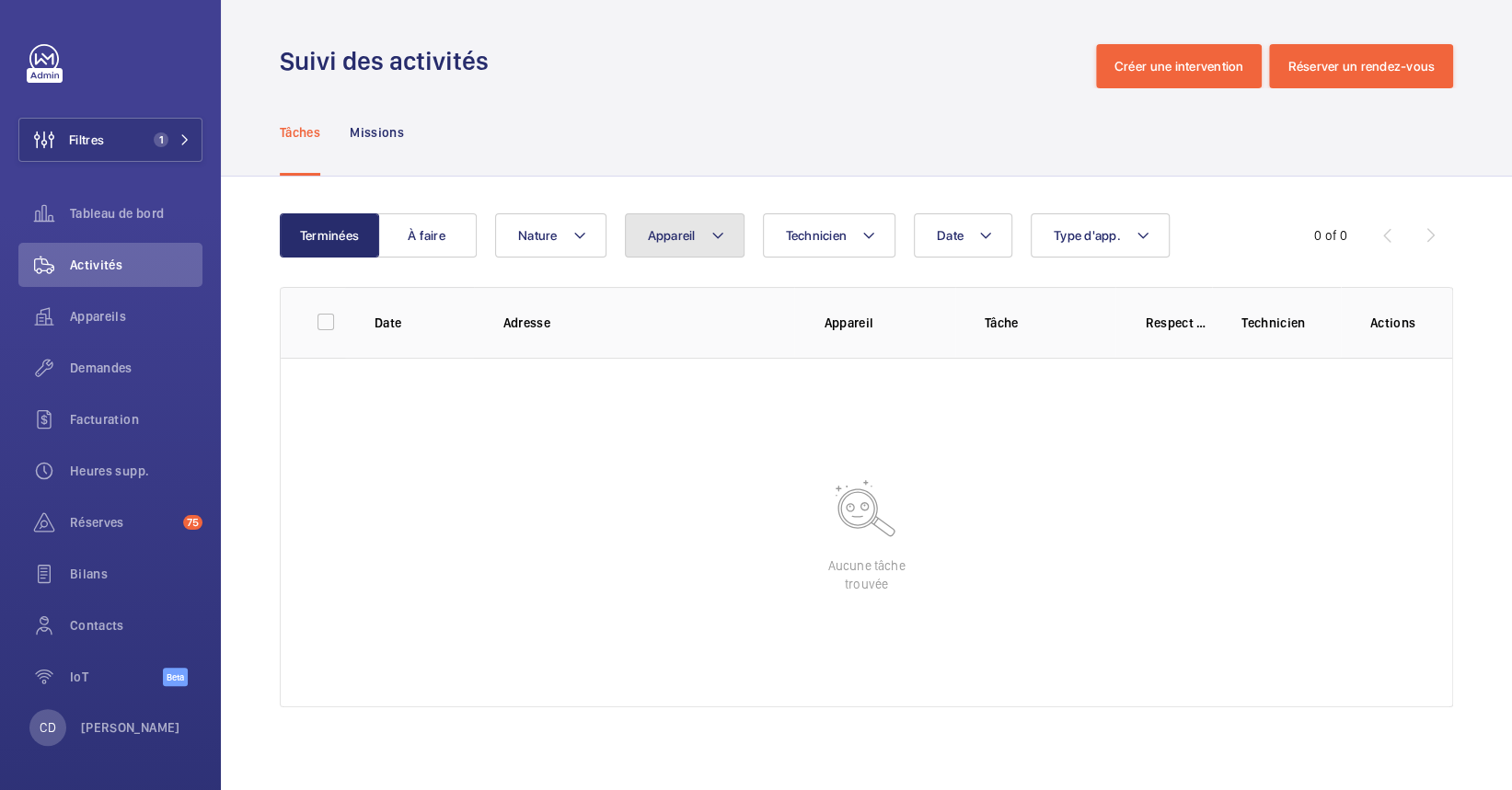
click at [678, 231] on span "Appareil" at bounding box center [671, 235] width 48 height 14
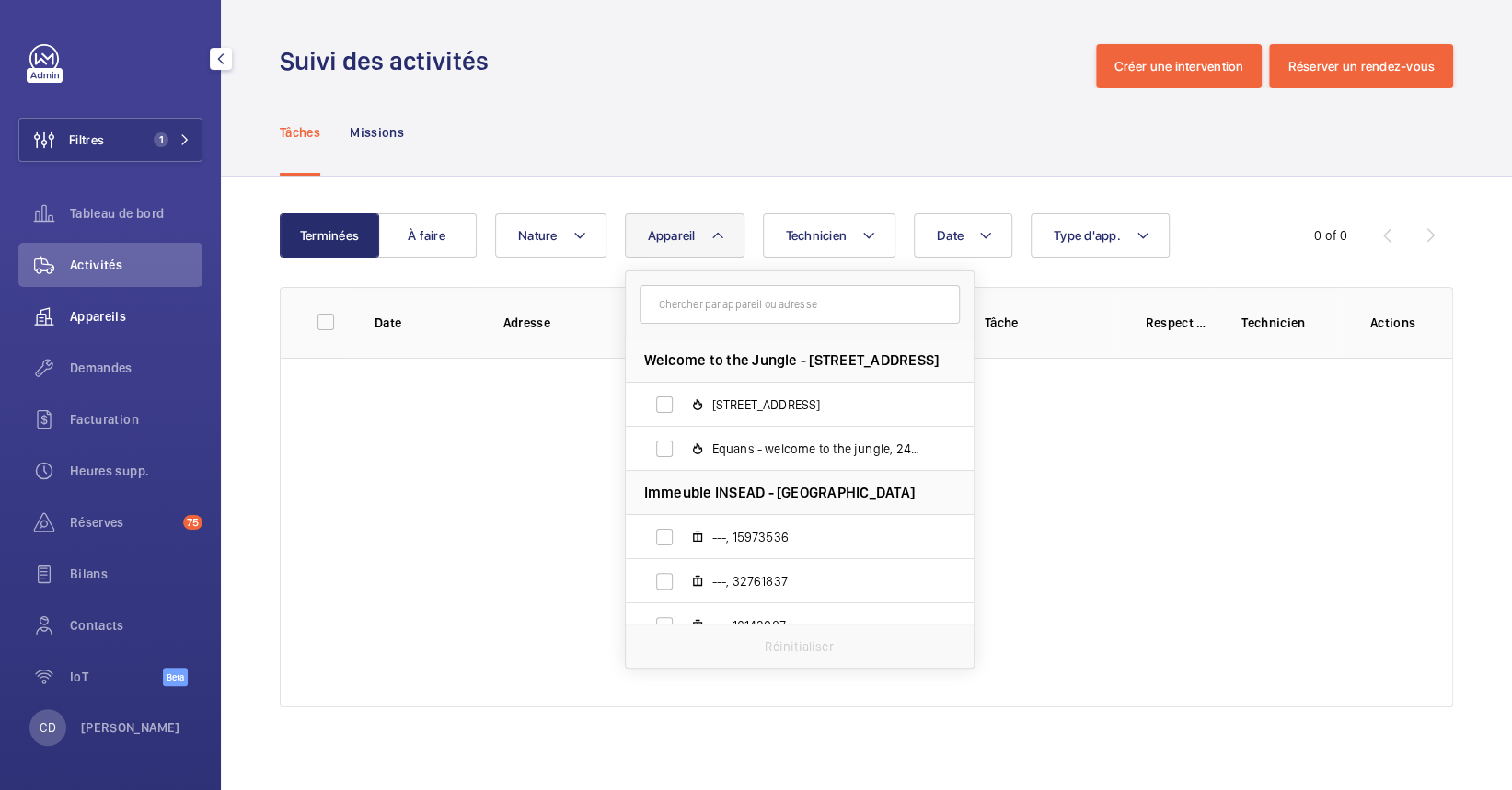
click at [62, 314] on wm-front-icon-button at bounding box center [44, 316] width 51 height 44
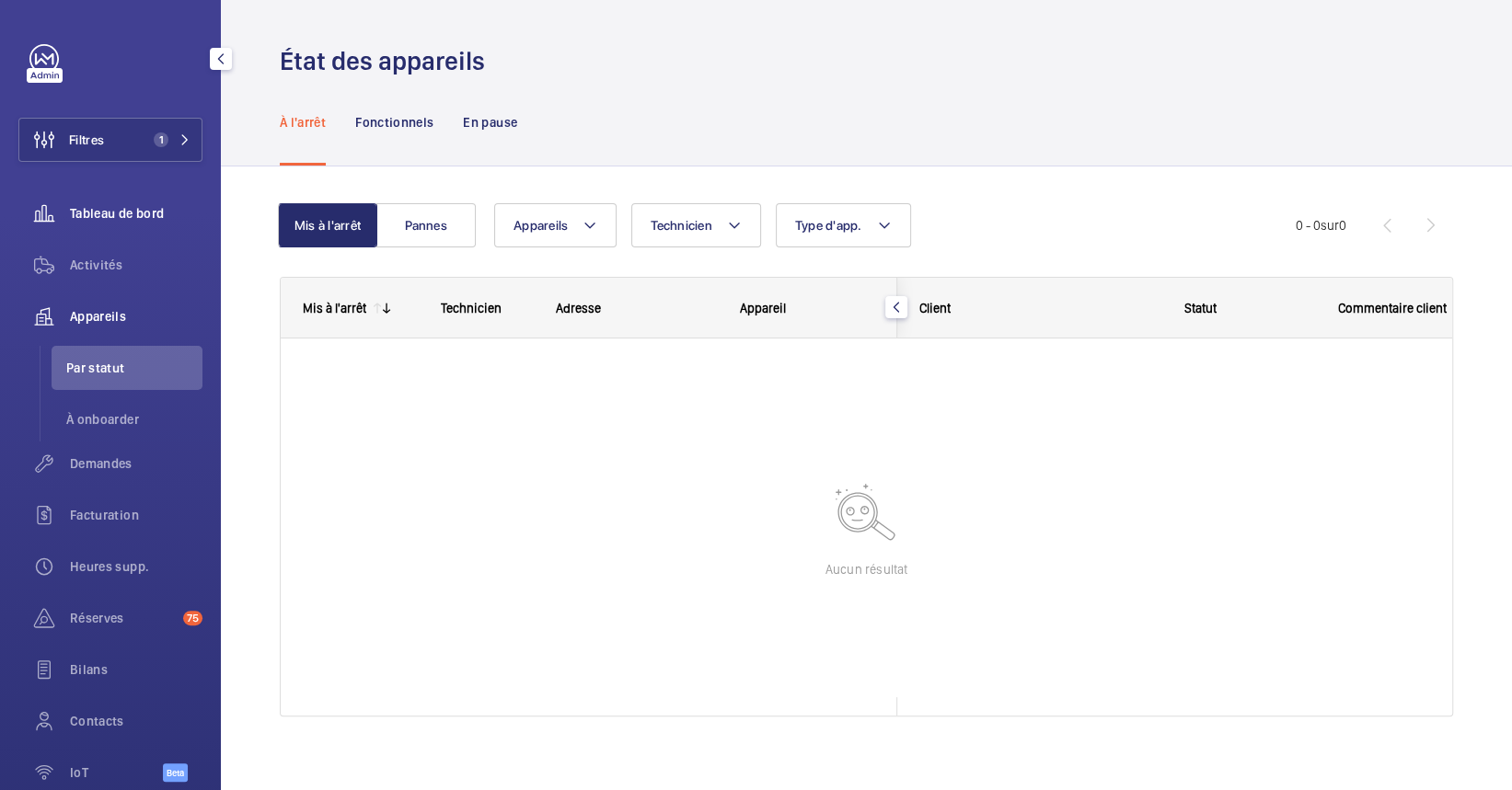
click at [113, 231] on div "Tableau de bord" at bounding box center [109, 213] width 184 height 44
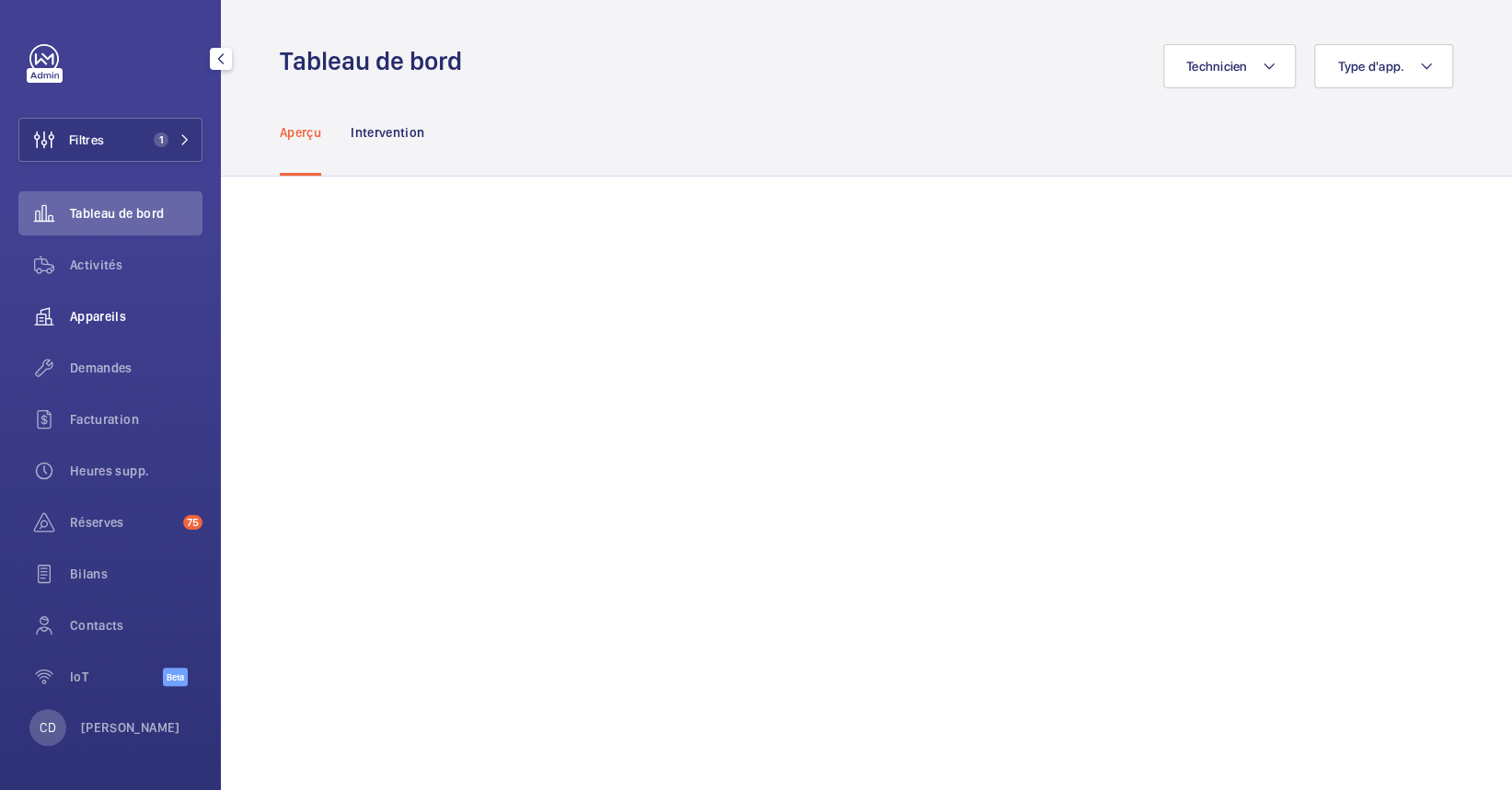
click at [113, 303] on div "Appareils" at bounding box center [109, 316] width 184 height 44
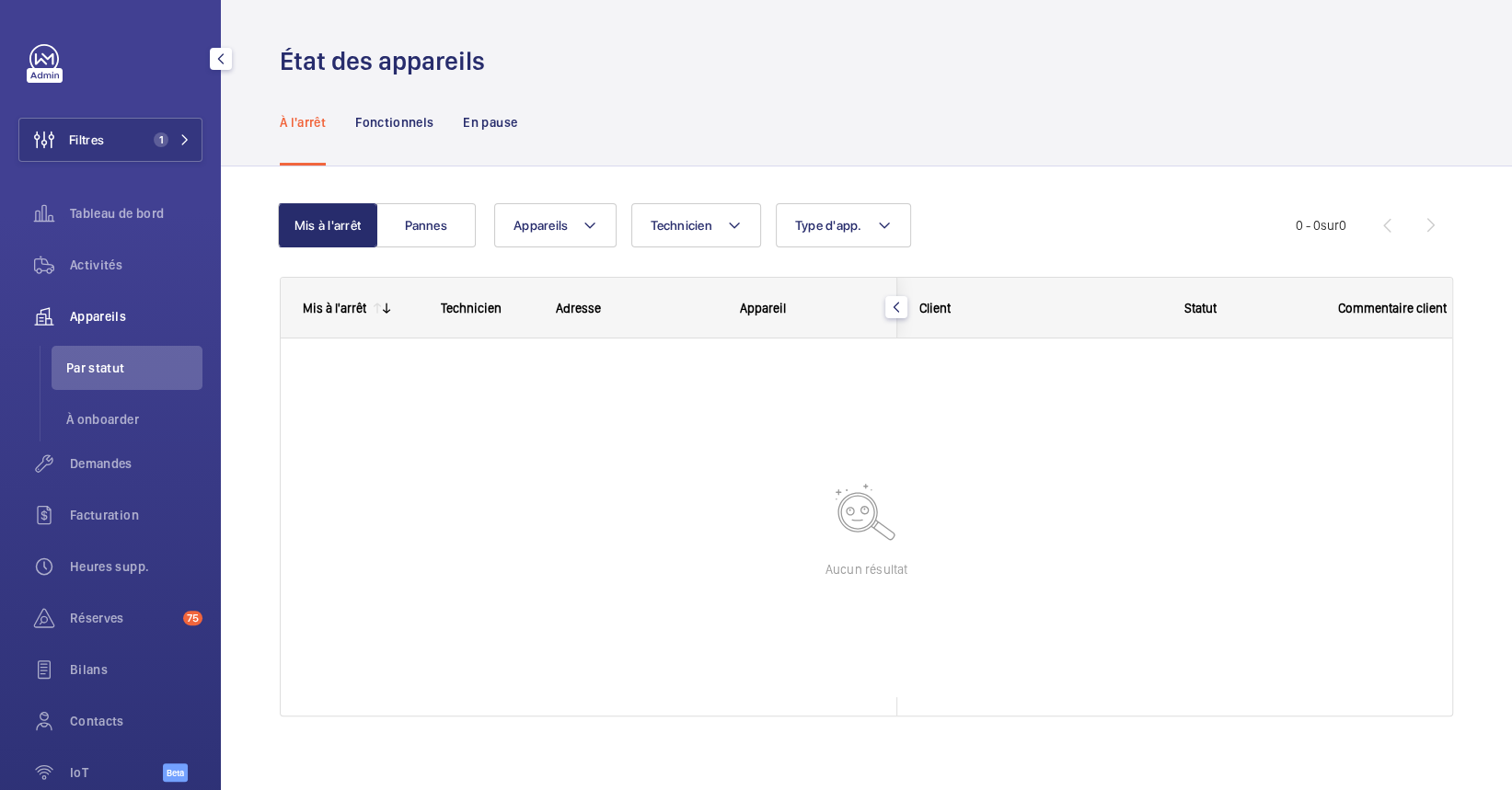
click at [140, 162] on div "Filtres 1 Tableau de bord Activités Appareils Par statut À onboarder Demandes F…" at bounding box center [109, 423] width 184 height 758
click at [169, 148] on button "Filtres 1" at bounding box center [109, 140] width 184 height 44
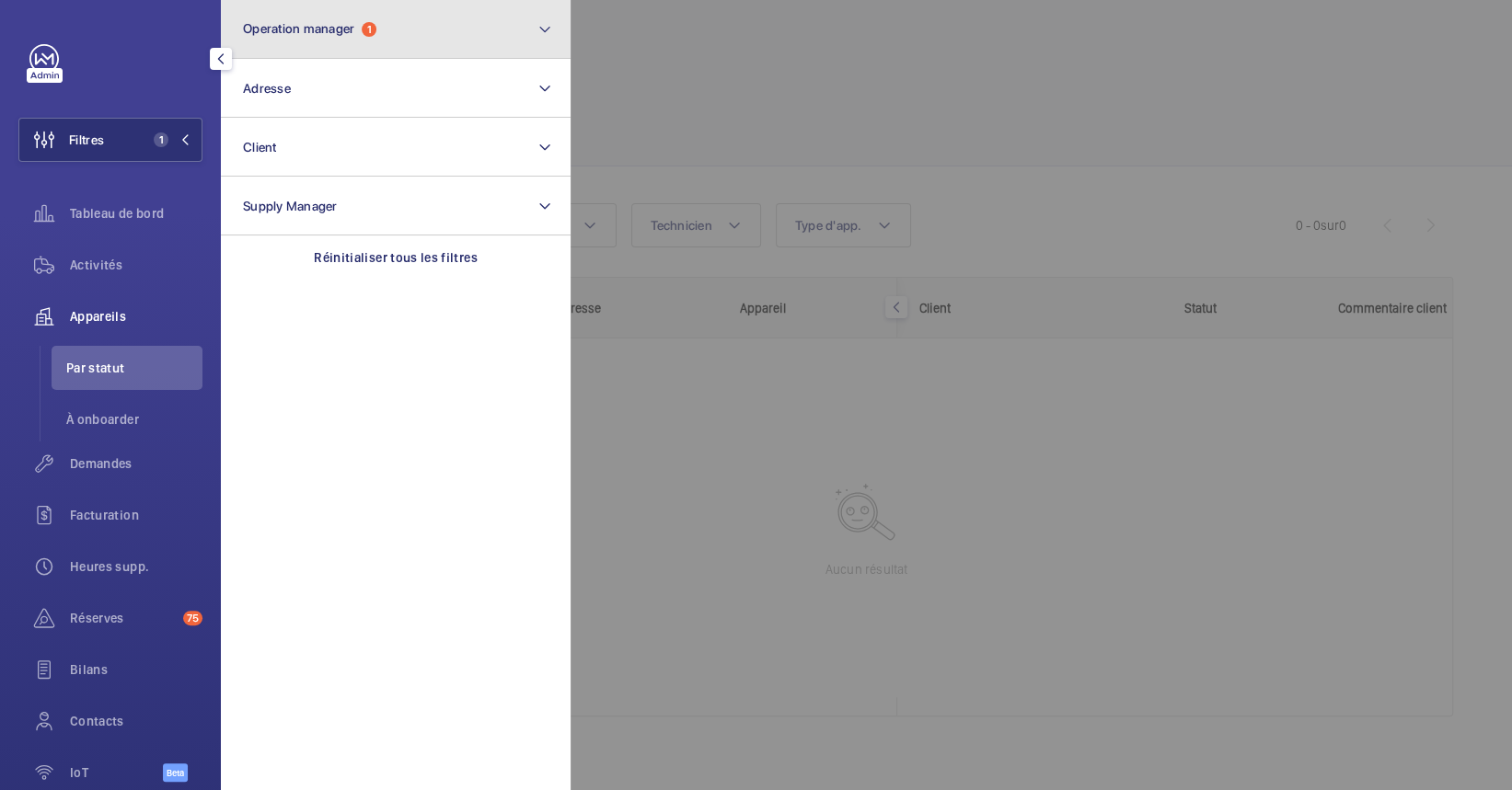
click at [275, 26] on span "Operation manager" at bounding box center [298, 28] width 111 height 14
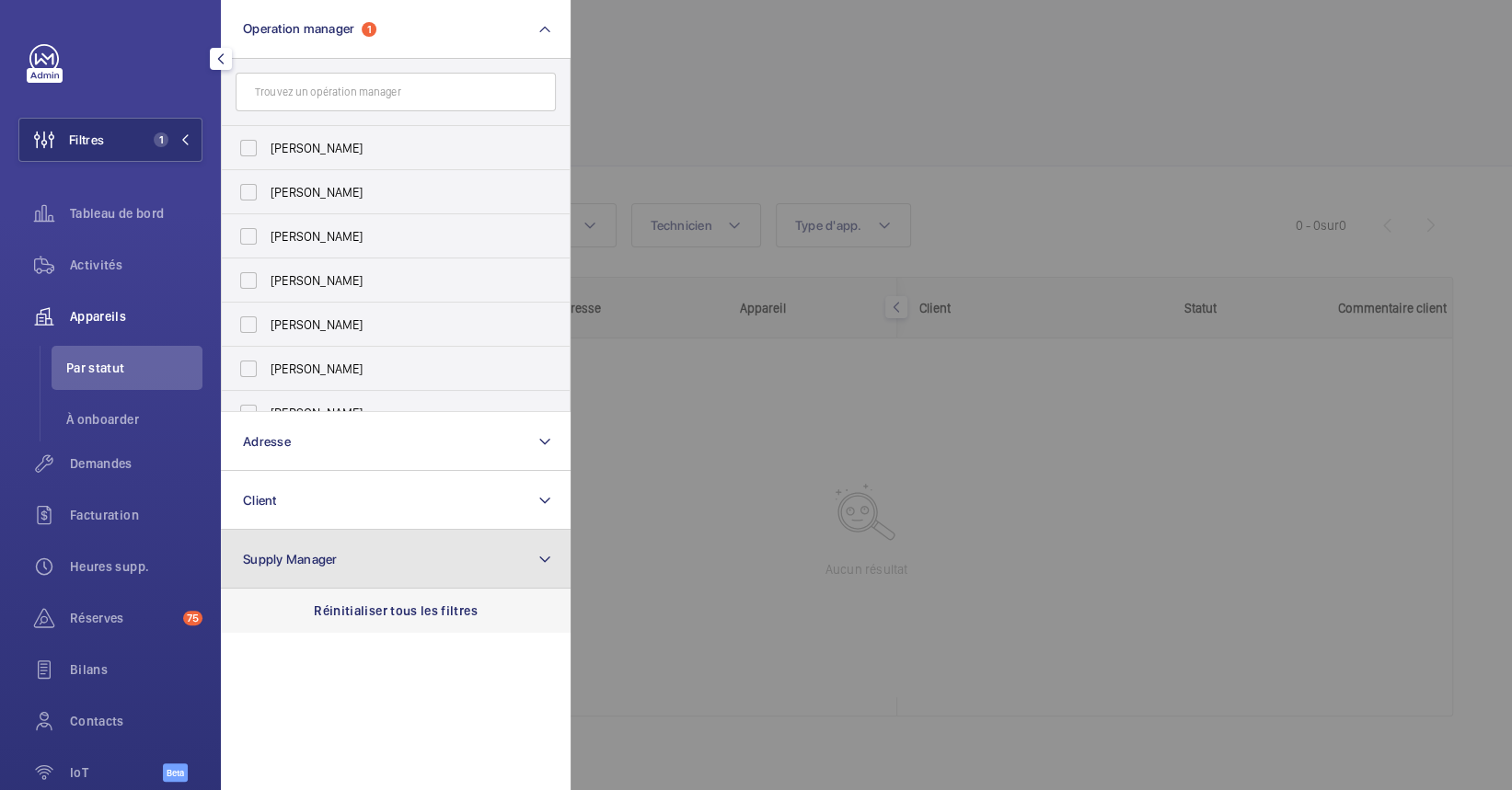
click at [472, 592] on section "Operation manager 1 [PERSON_NAME] [PERSON_NAME] [PERSON_NAME] [PERSON_NAME] [PE…" at bounding box center [395, 395] width 349 height 790
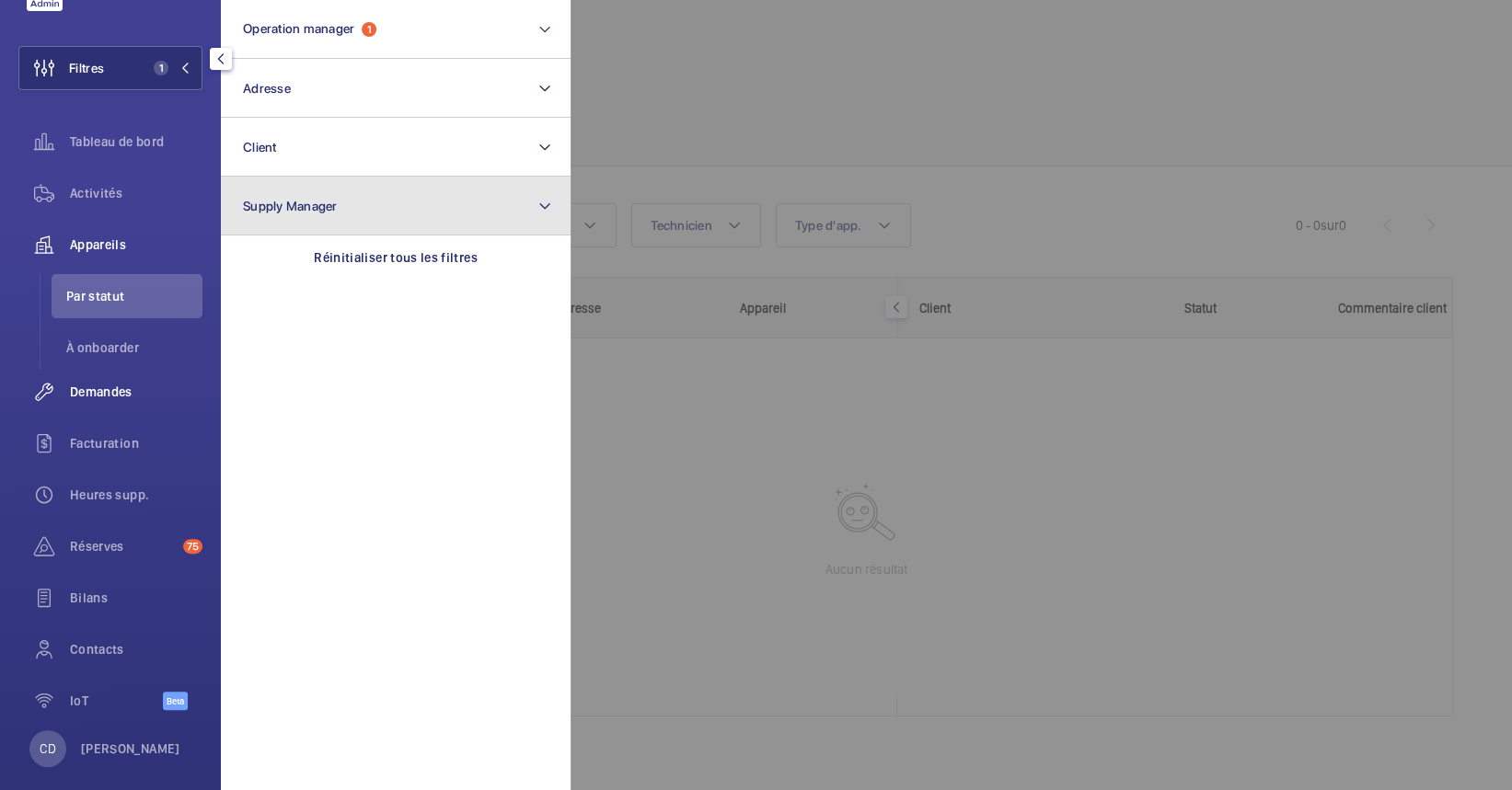
scroll to position [93, 0]
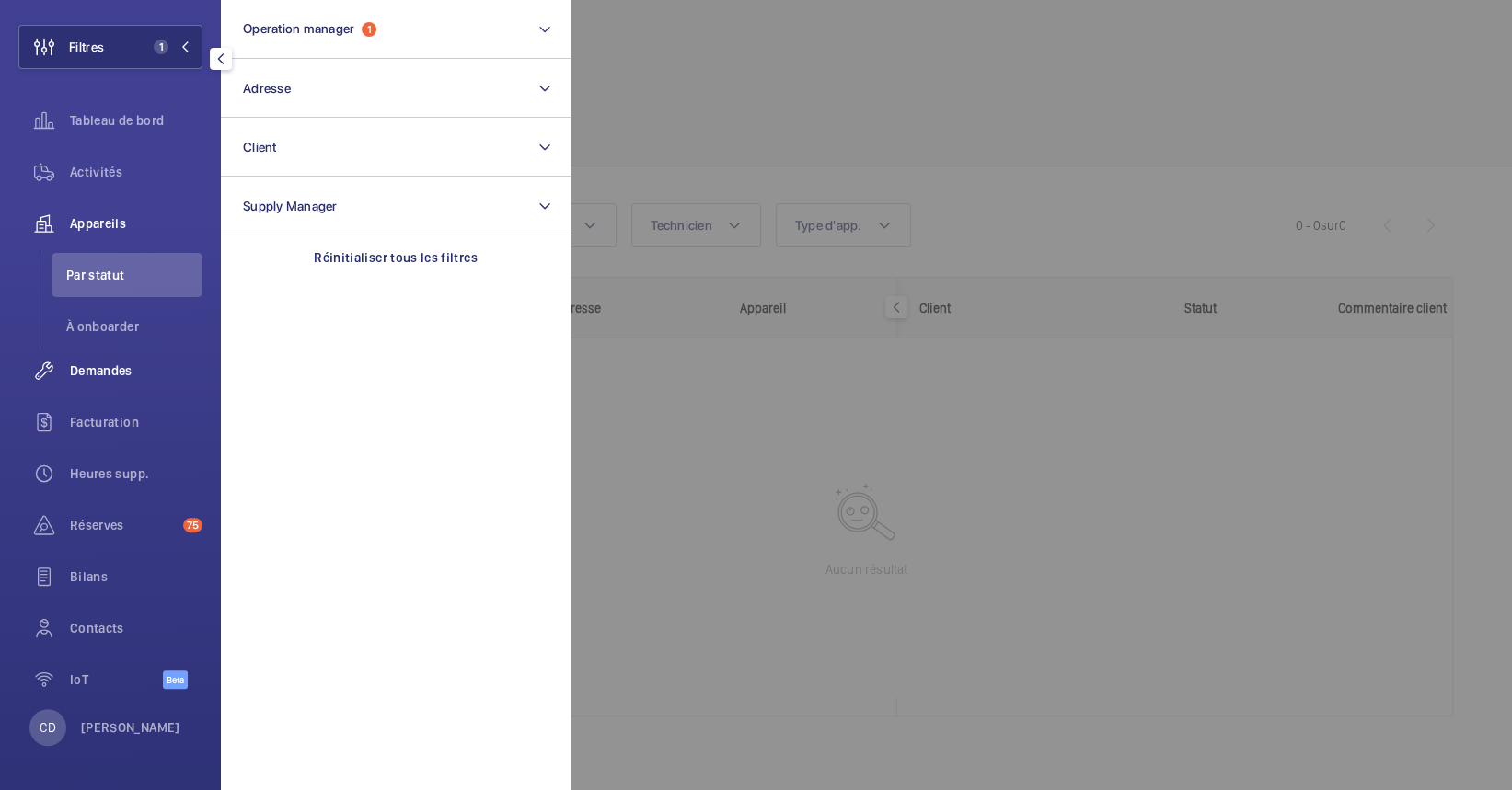
click at [84, 373] on span "Demandes" at bounding box center [135, 370] width 132 height 18
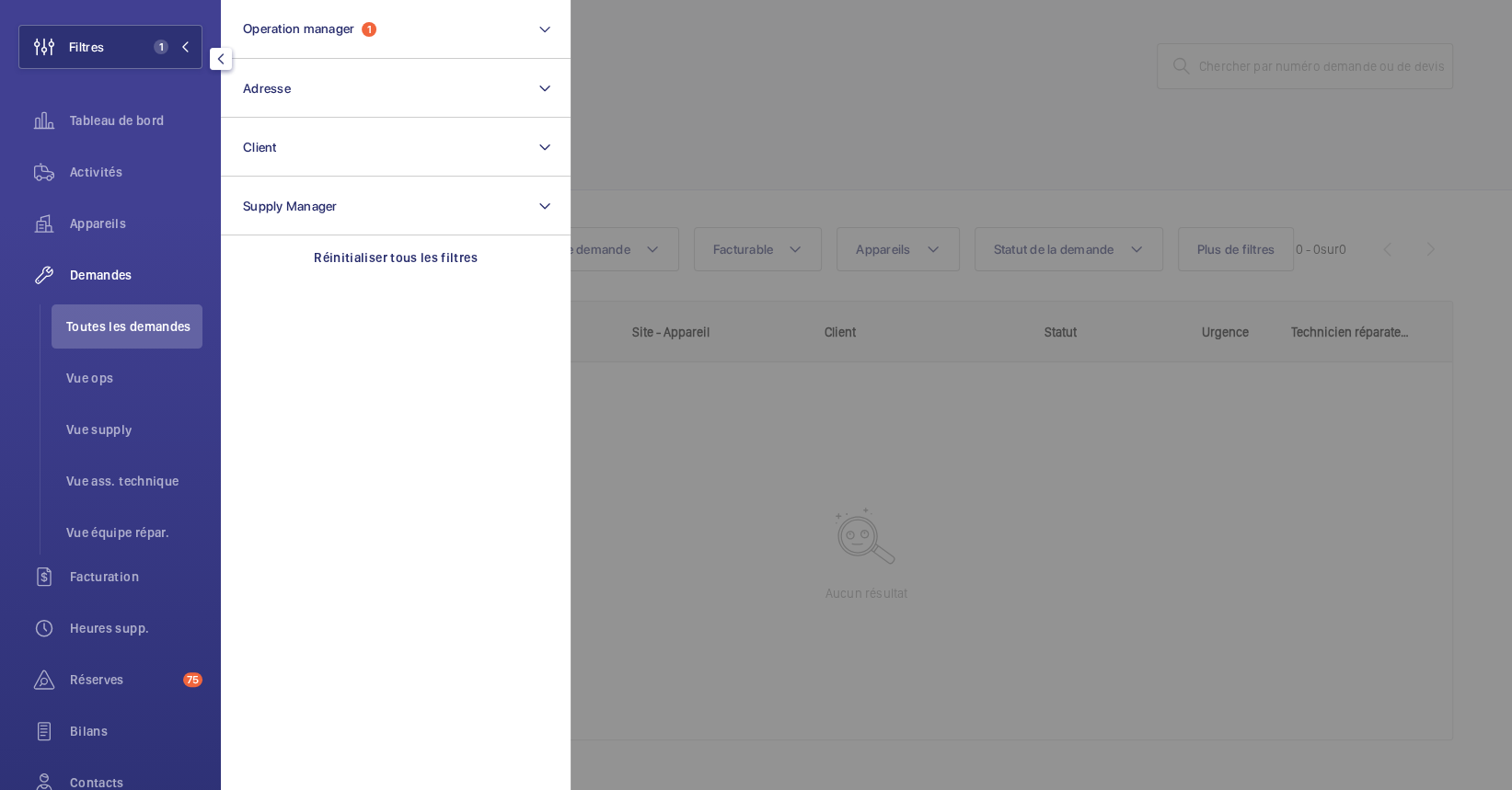
click at [78, 325] on span "Toutes les demandes" at bounding box center [134, 326] width 136 height 18
click at [985, 481] on div at bounding box center [1326, 395] width 1512 height 790
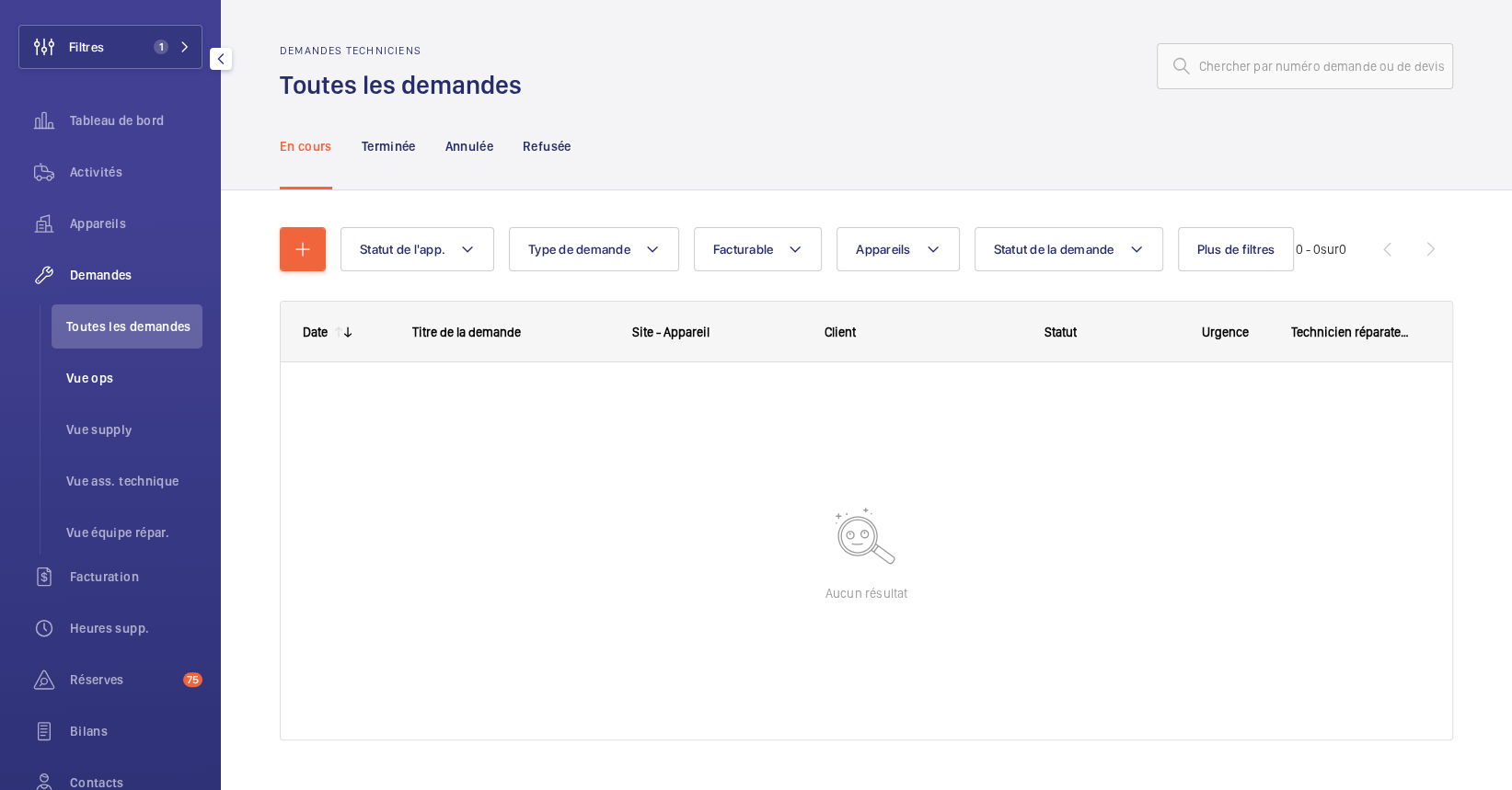
click at [108, 386] on span "Vue ops" at bounding box center [134, 378] width 136 height 18
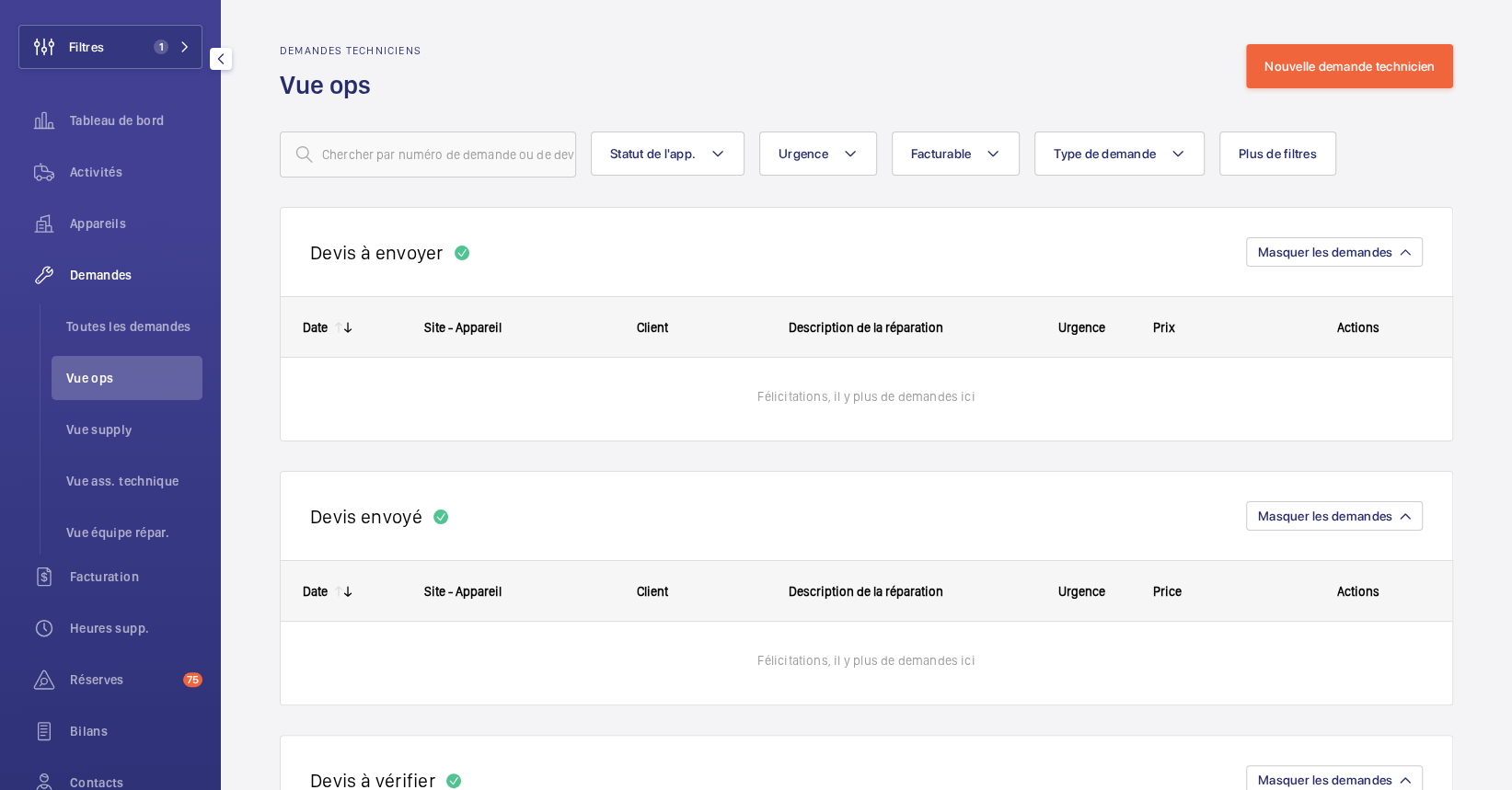
click at [134, 369] on span "Vue ops" at bounding box center [134, 378] width 136 height 18
click at [125, 319] on span "Toutes les demandes" at bounding box center [134, 326] width 136 height 18
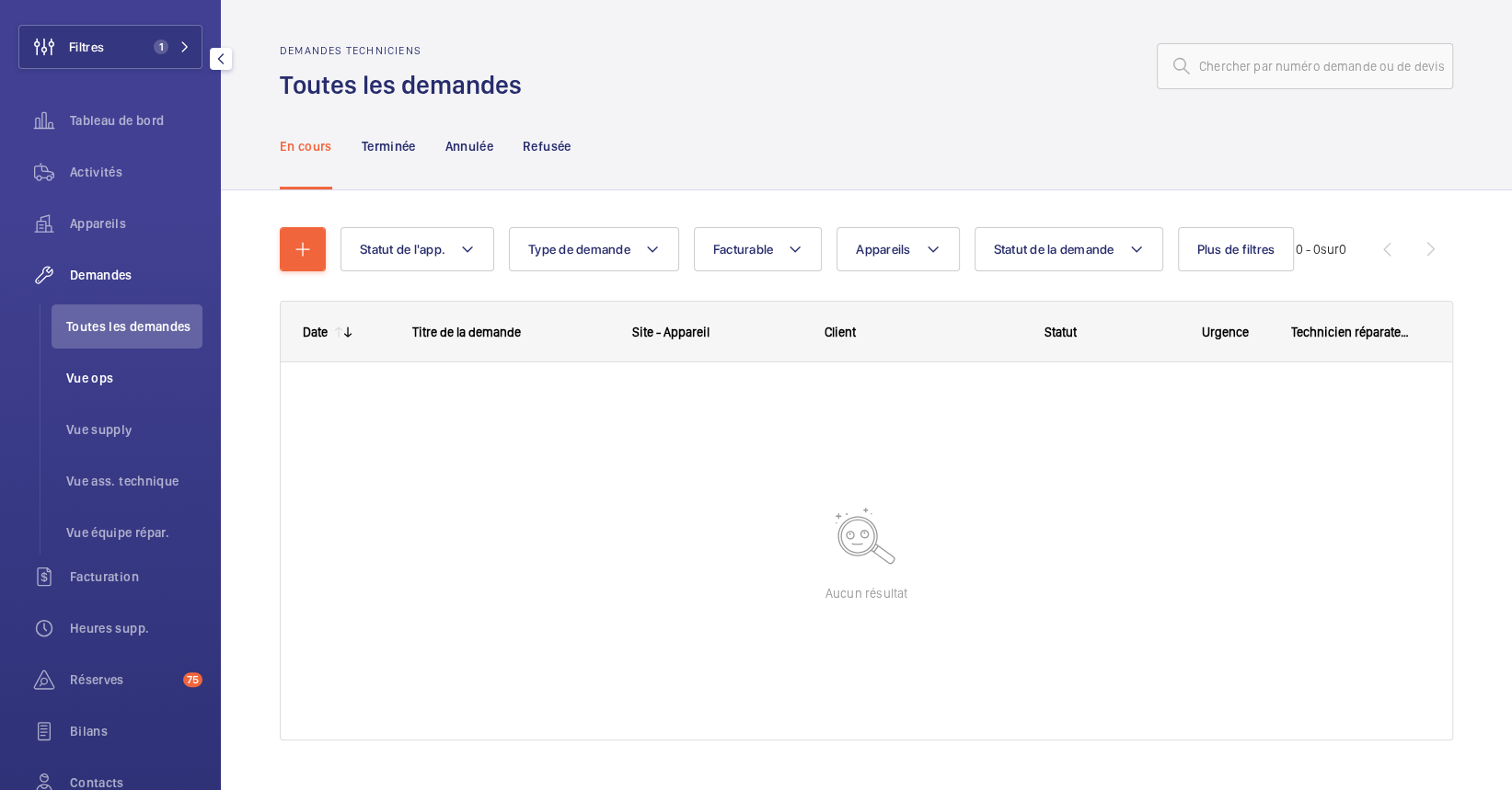
click at [95, 381] on span "Vue ops" at bounding box center [134, 378] width 136 height 18
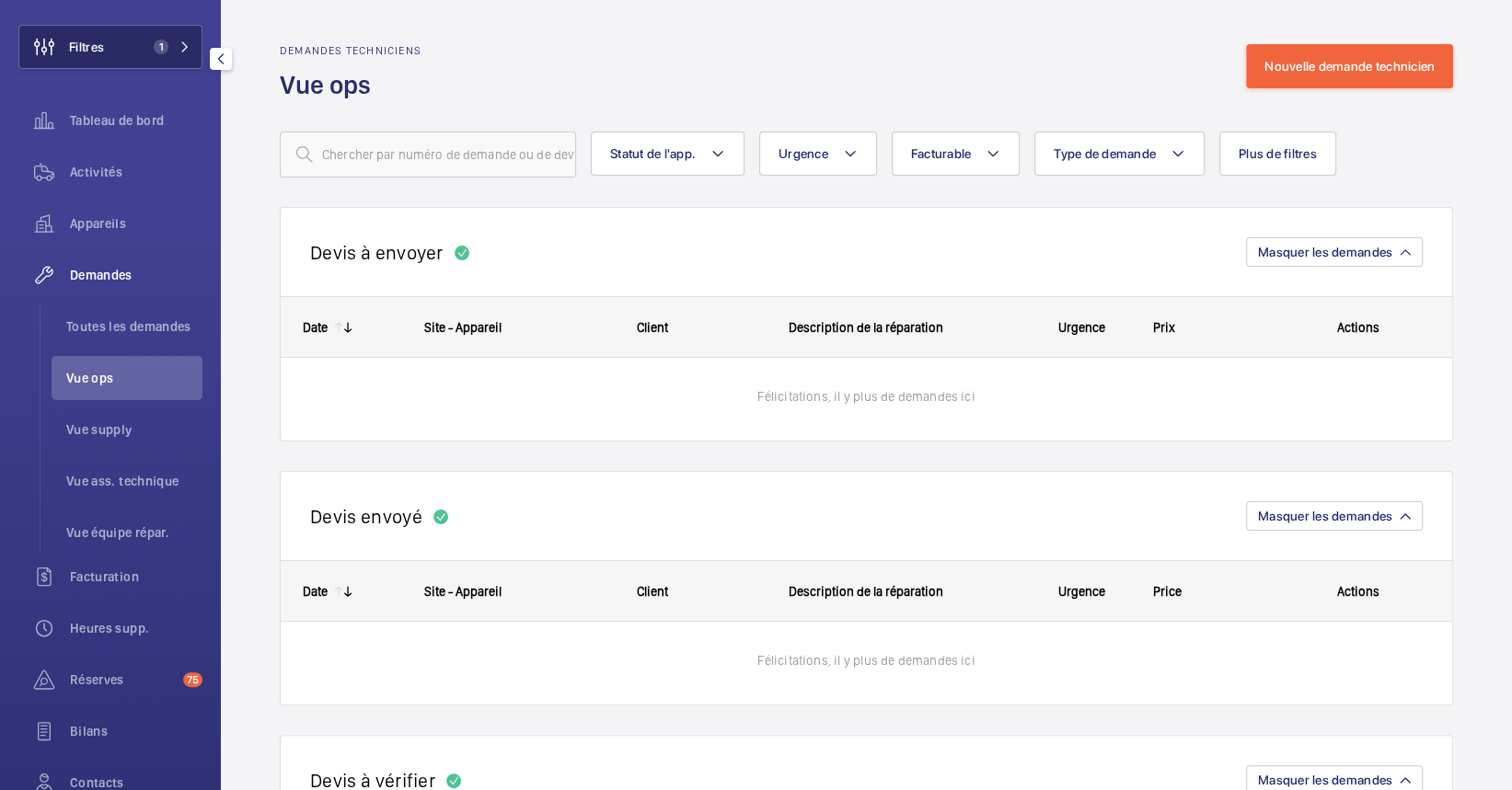
click at [152, 59] on button "Filtres 1" at bounding box center [109, 47] width 184 height 44
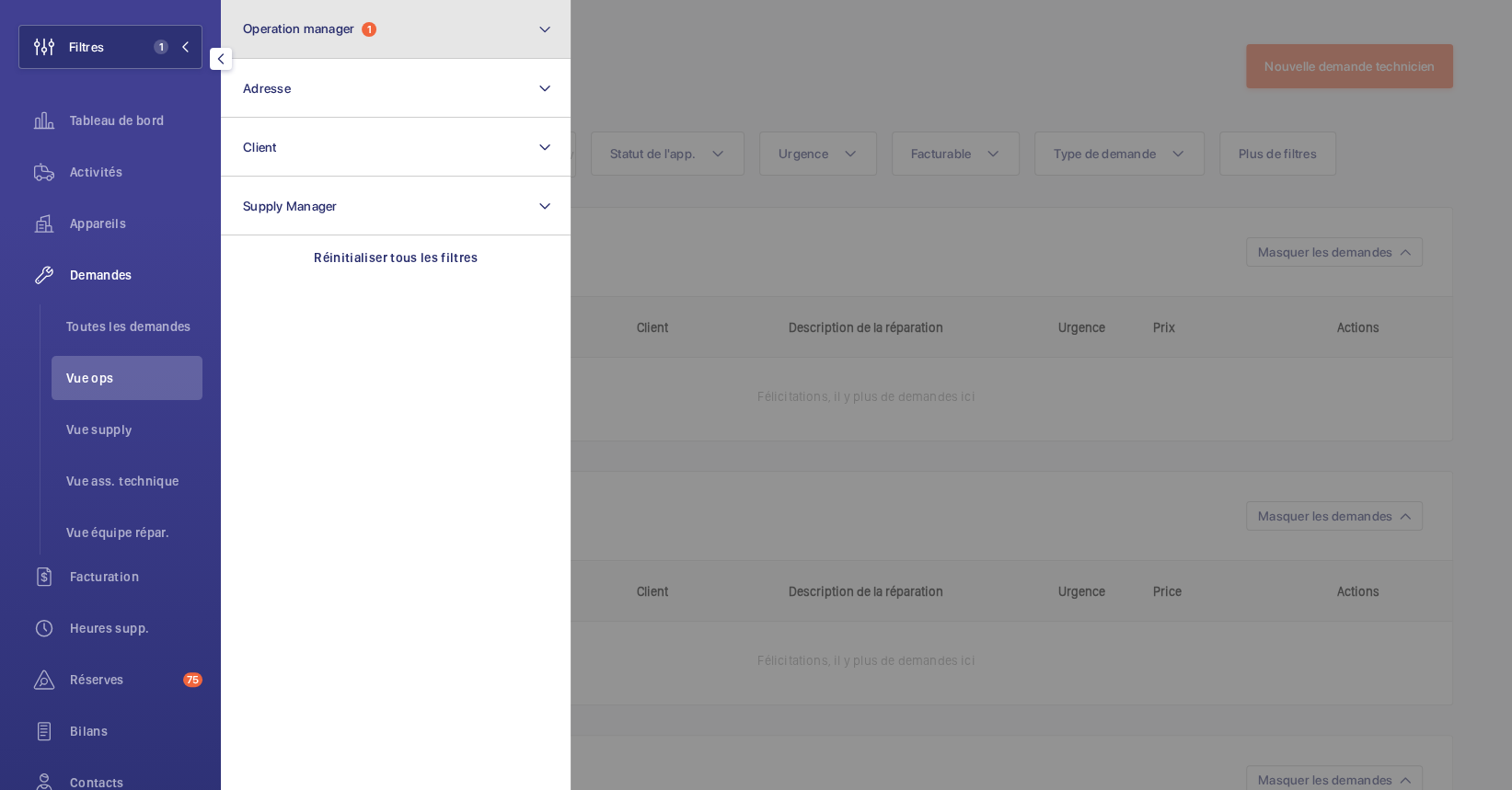
click at [320, 4] on button "Operation manager 1" at bounding box center [395, 30] width 349 height 59
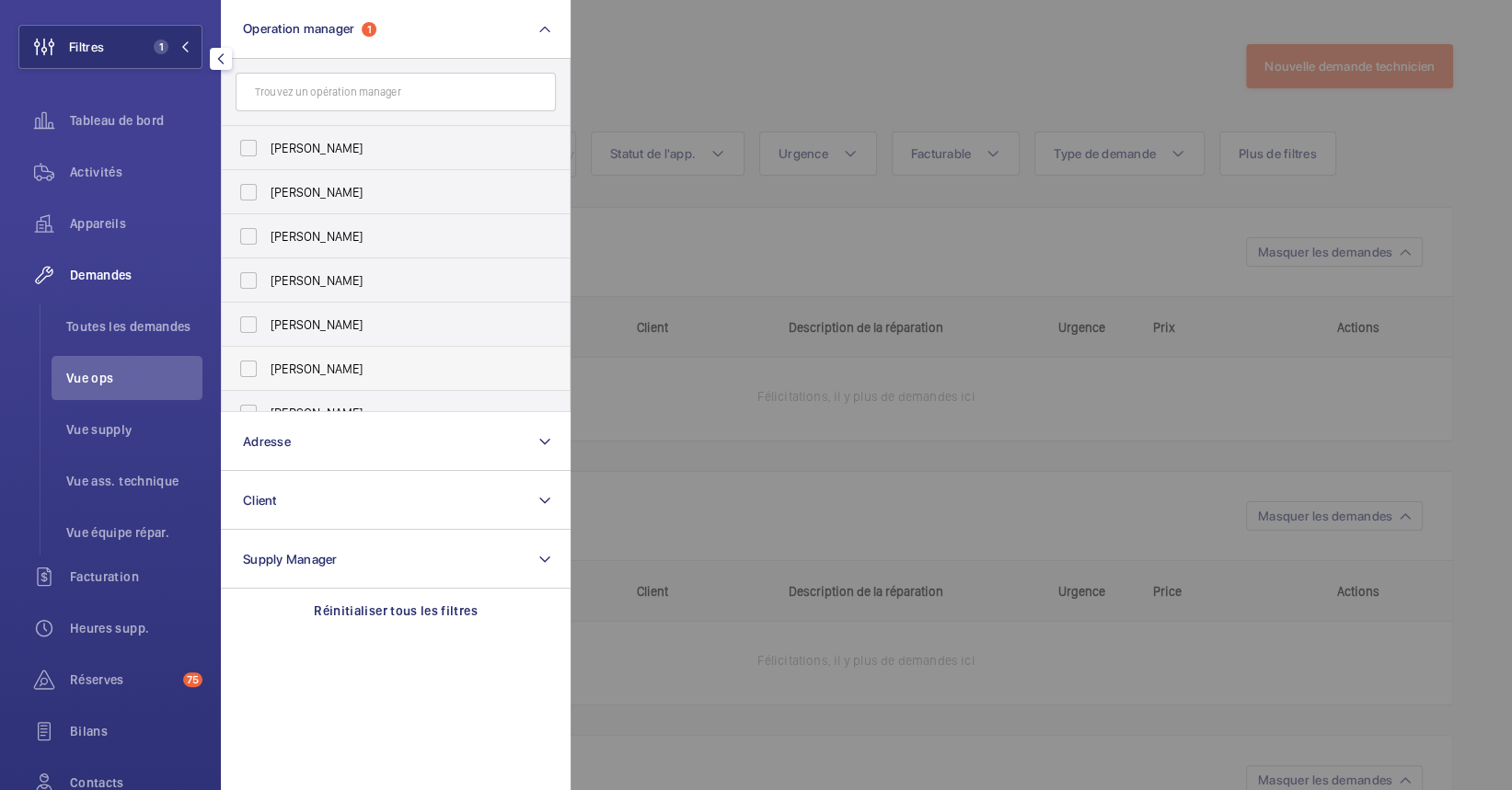
click at [383, 349] on label "[PERSON_NAME]" at bounding box center [382, 368] width 320 height 44
click at [267, 350] on input "[PERSON_NAME]" at bounding box center [249, 368] width 37 height 37
checkbox input "true"
click at [375, 334] on label "[PERSON_NAME]" at bounding box center [382, 325] width 320 height 44
click at [267, 334] on input "[PERSON_NAME]" at bounding box center [249, 325] width 37 height 37
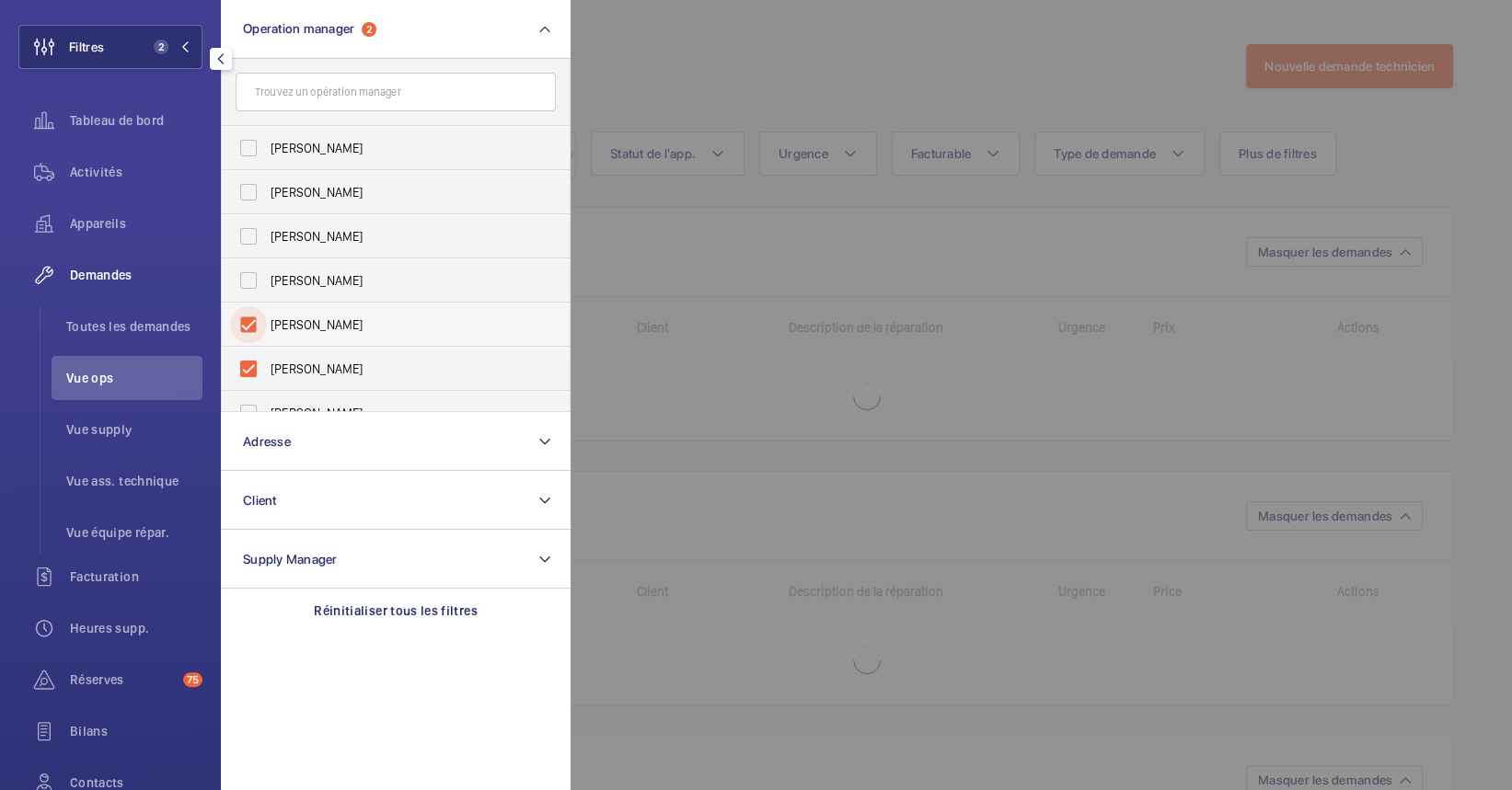
checkbox input "true"
click at [381, 363] on span "[PERSON_NAME]" at bounding box center [397, 368] width 253 height 18
click at [267, 363] on input "[PERSON_NAME]" at bounding box center [249, 368] width 37 height 37
checkbox input "false"
click at [993, 456] on div at bounding box center [1326, 395] width 1512 height 790
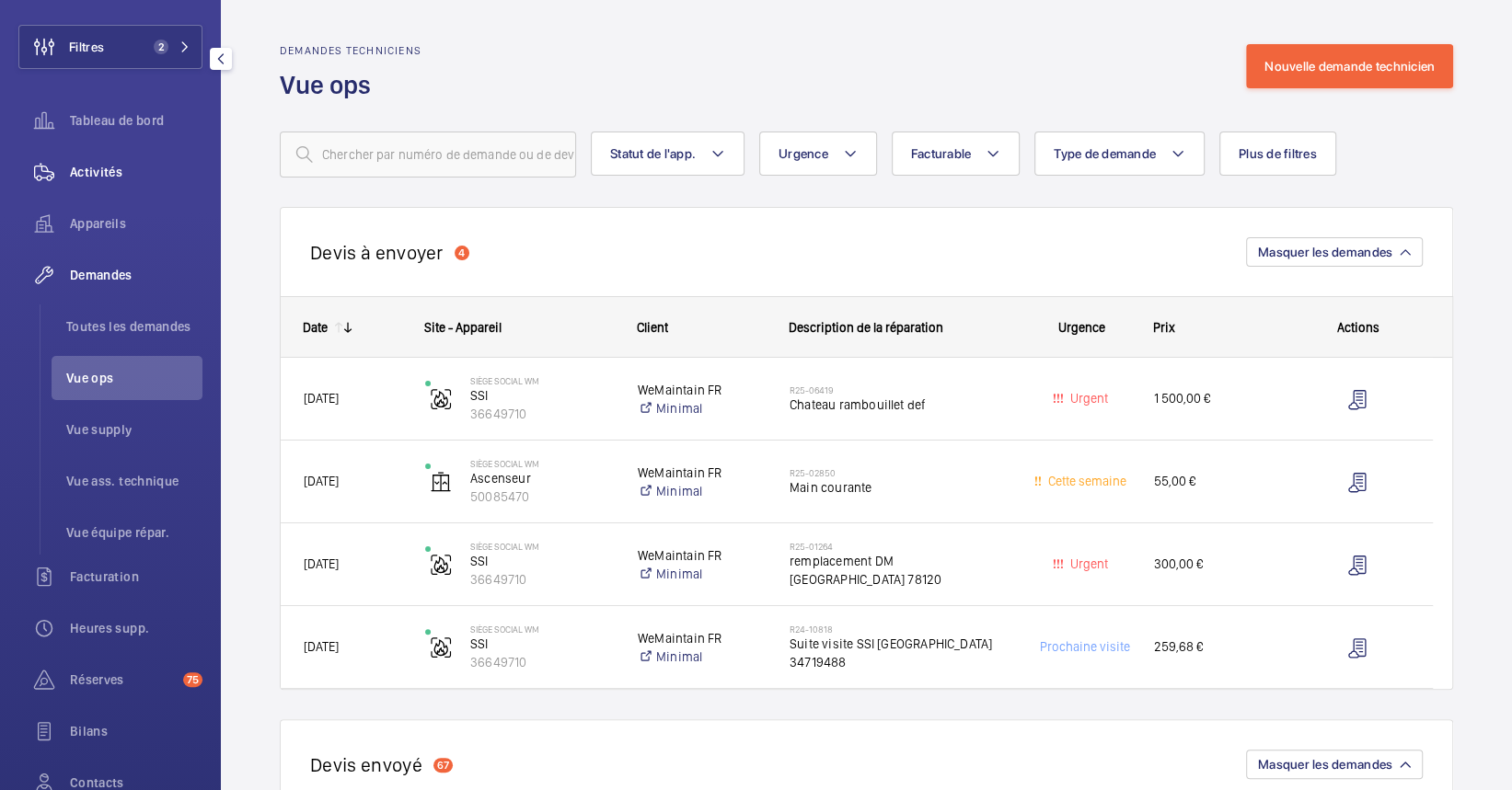
drag, startPoint x: 73, startPoint y: 155, endPoint x: 81, endPoint y: 168, distance: 15.3
click at [72, 155] on div "Activités" at bounding box center [109, 172] width 184 height 44
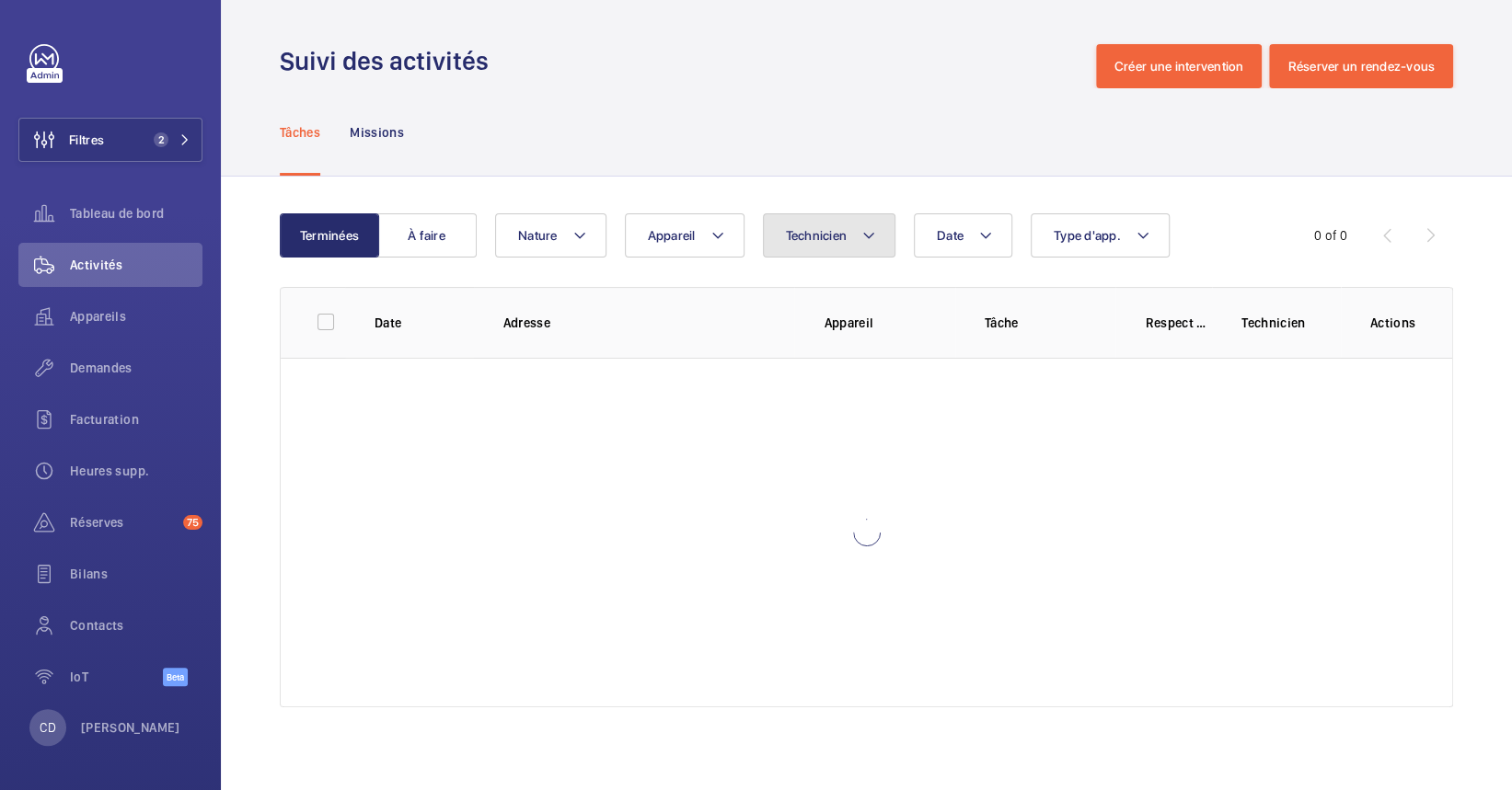
click at [828, 239] on span "Technicien" at bounding box center [816, 235] width 62 height 14
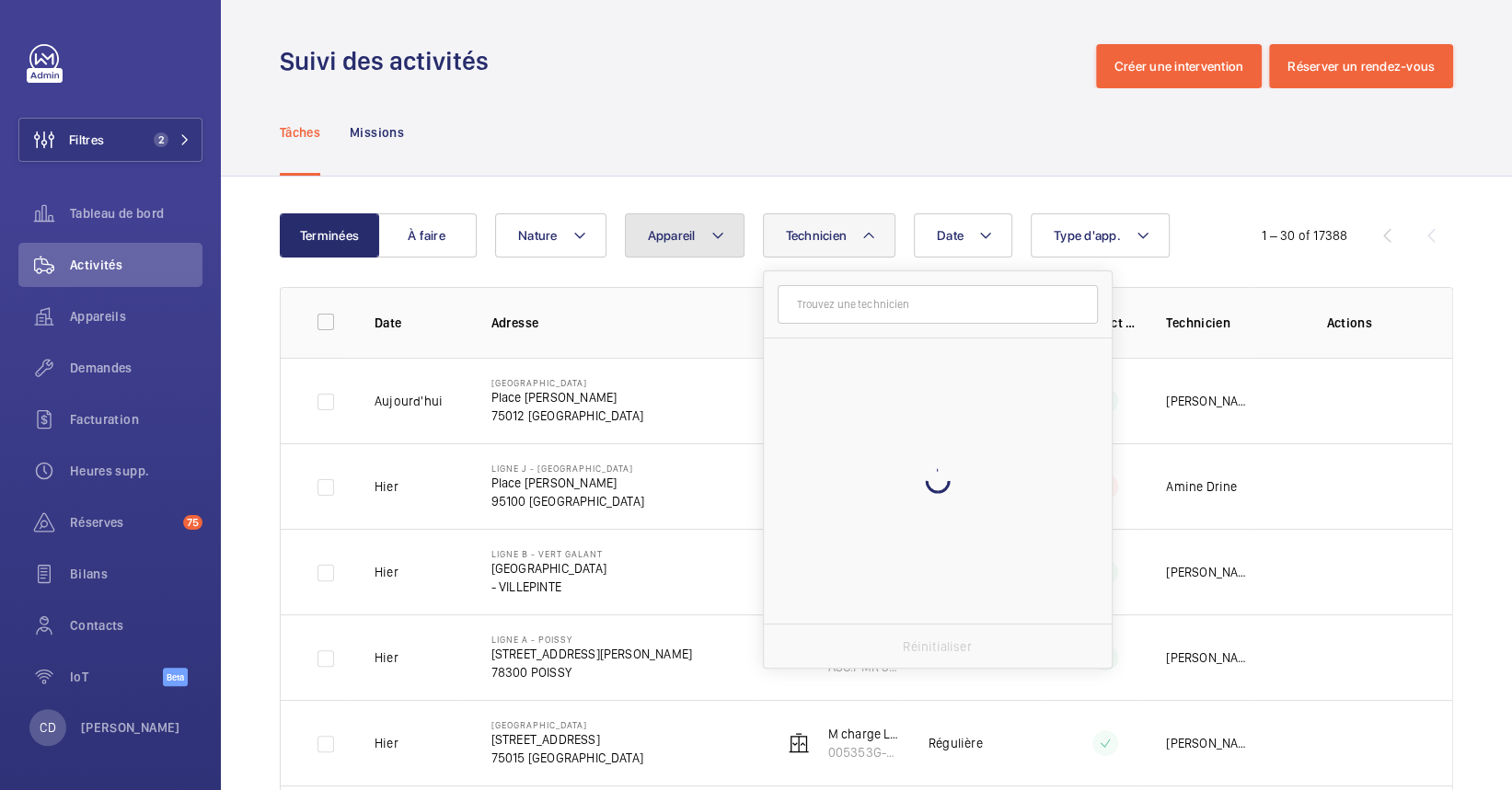
click at [695, 239] on button "Appareil" at bounding box center [685, 235] width 120 height 44
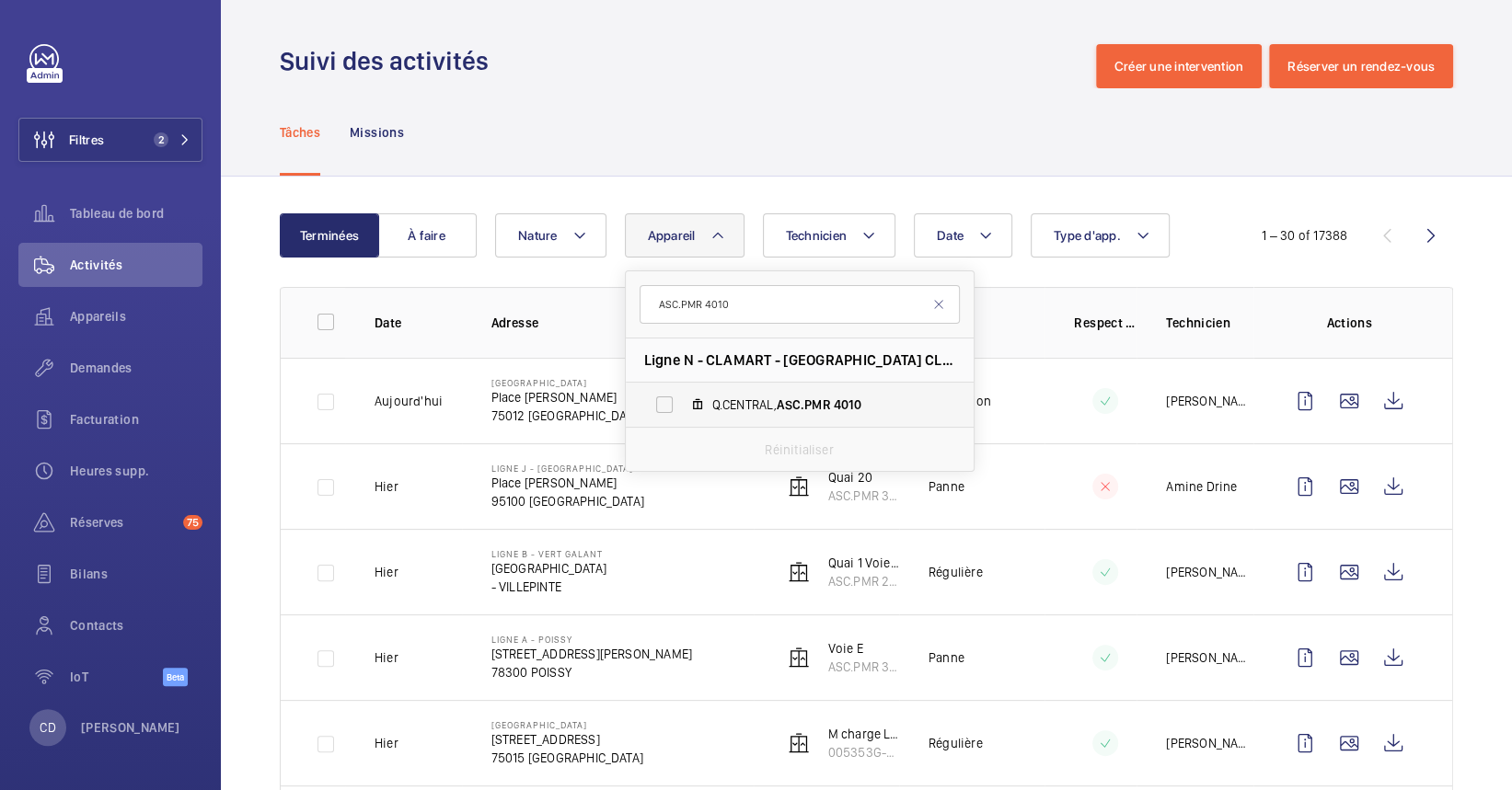
type input "ASC.PMR 4010"
click at [756, 401] on span "Q.CENTRAL, ASC.PMR 4010" at bounding box center [819, 405] width 213 height 18
click at [683, 401] on input "Q.CENTRAL, ASC.PMR 4010" at bounding box center [664, 405] width 37 height 37
checkbox input "true"
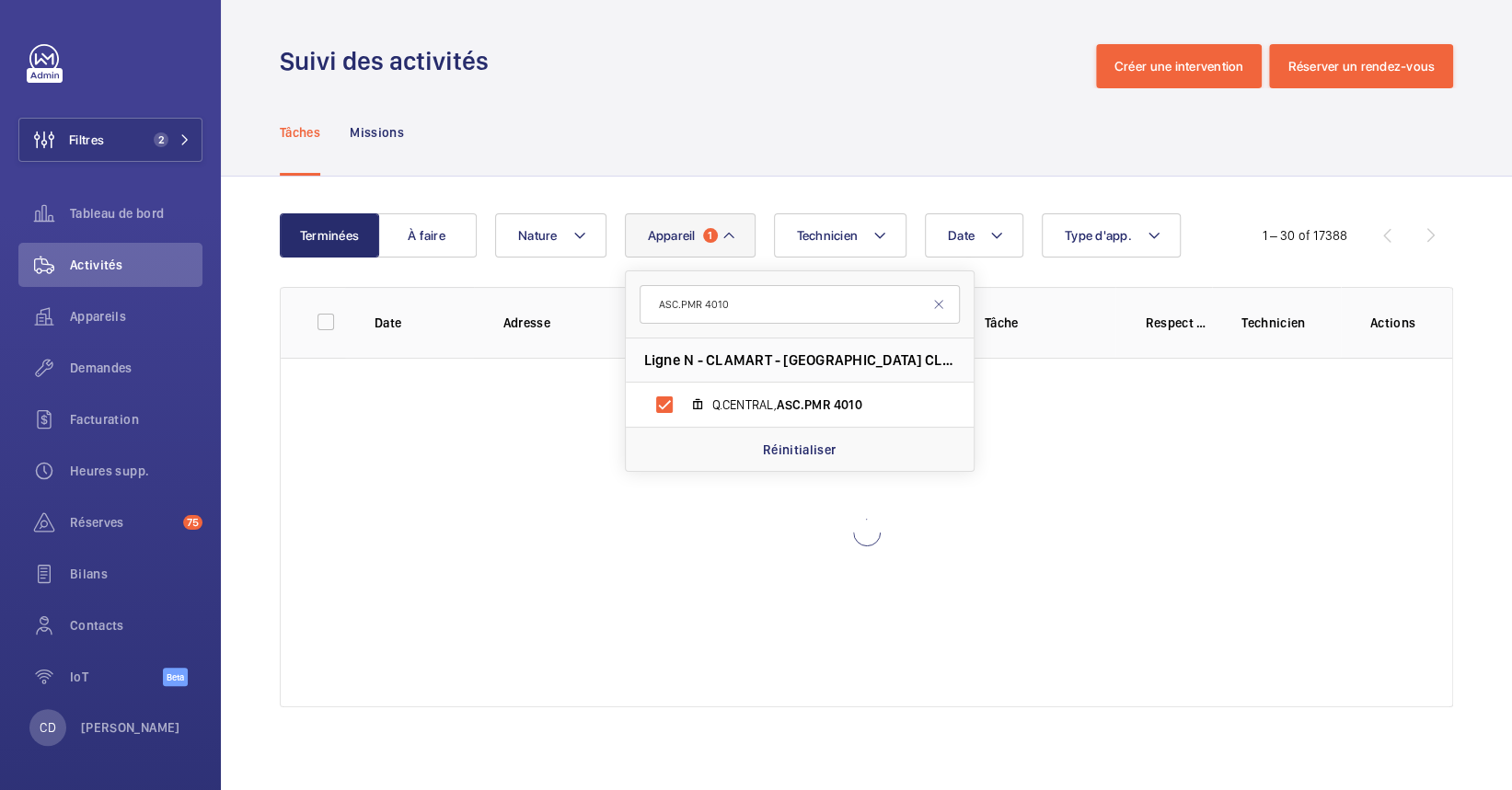
click at [787, 130] on div "Tâches Missions" at bounding box center [866, 132] width 1173 height 88
